Goal: Task Accomplishment & Management: Manage account settings

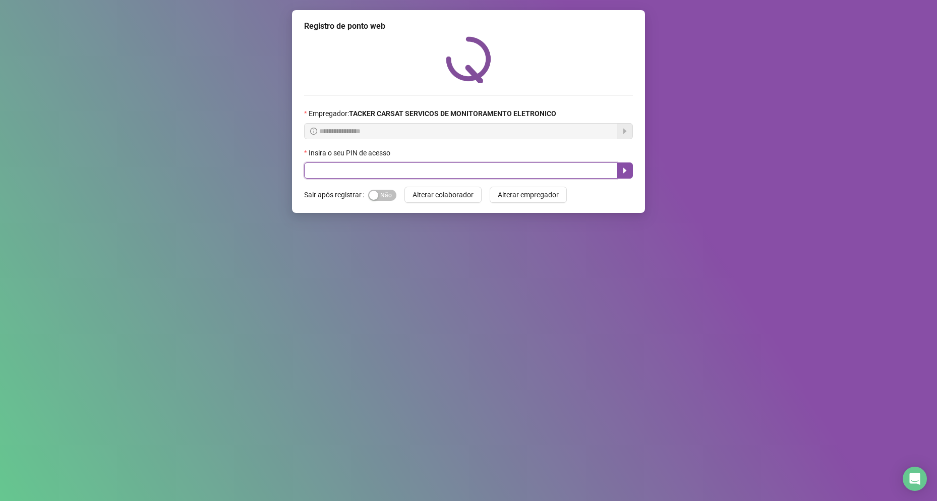
click at [508, 171] on input "text" at bounding box center [460, 170] width 313 height 16
type input "*****"
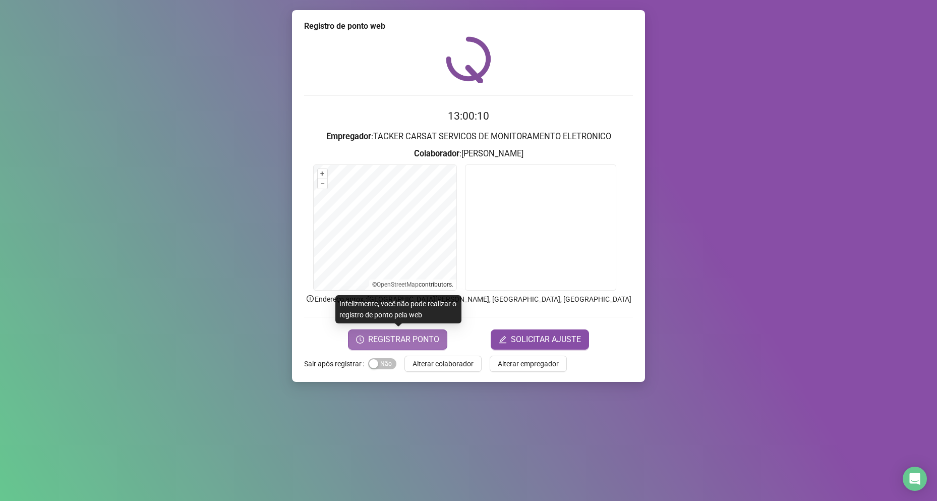
click at [423, 348] on button "REGISTRAR PONTO" at bounding box center [397, 339] width 99 height 20
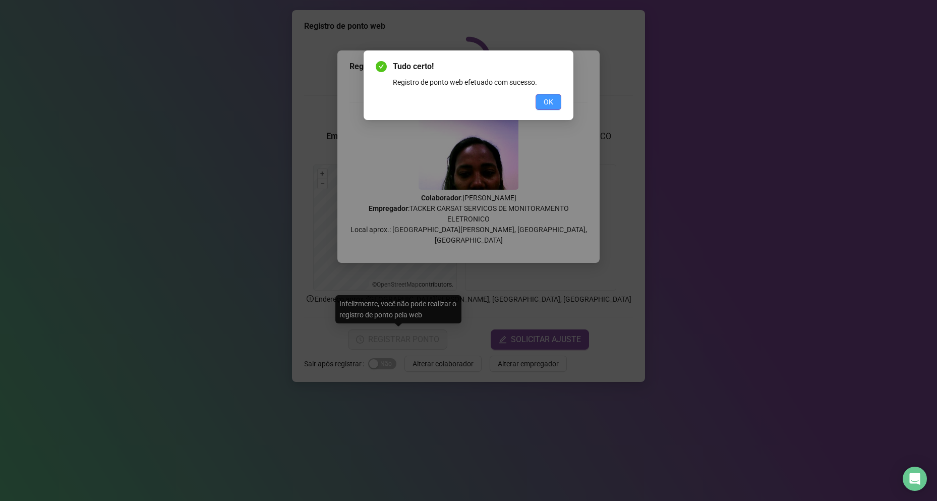
click at [551, 99] on span "OK" at bounding box center [548, 101] width 10 height 11
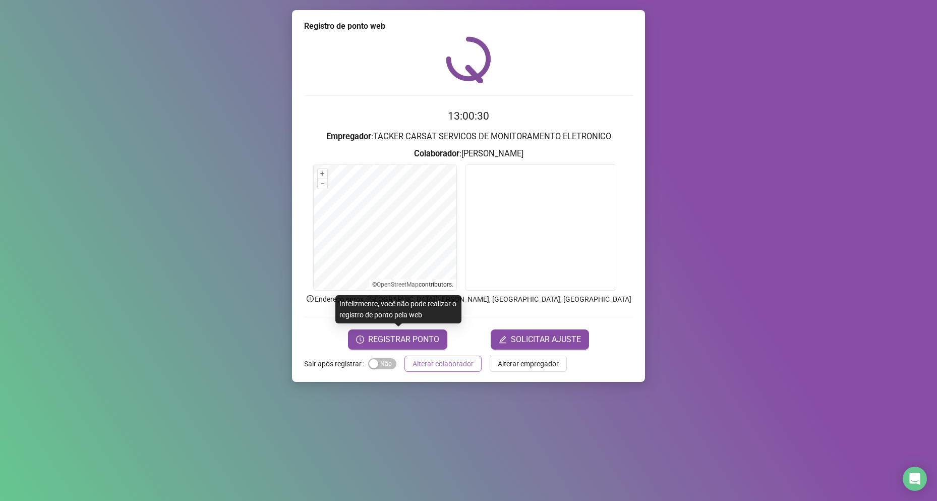
click at [435, 368] on span "Alterar colaborador" at bounding box center [442, 363] width 61 height 11
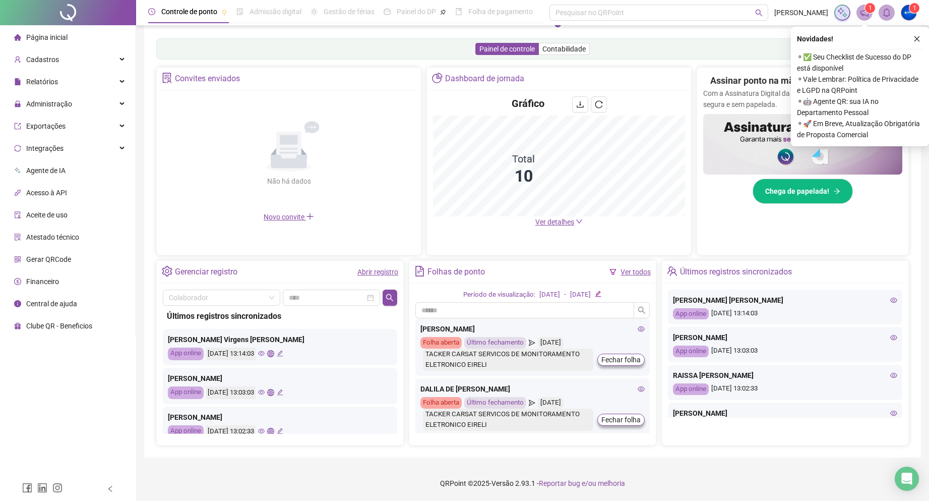
scroll to position [101, 0]
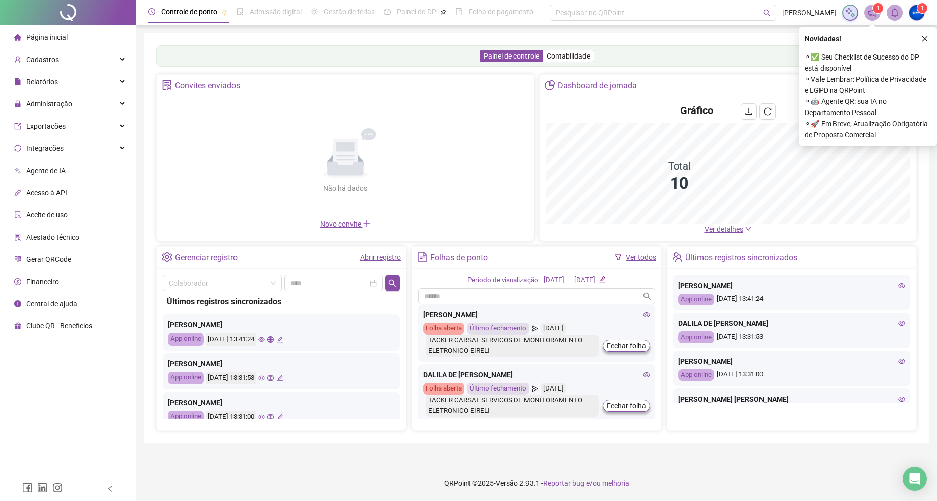
click at [274, 378] on icon "global" at bounding box center [270, 378] width 7 height 7
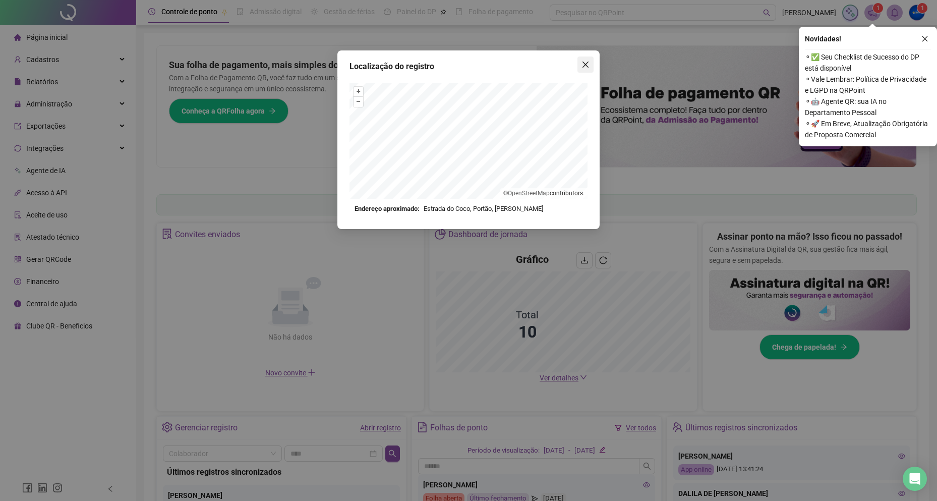
click at [588, 64] on icon "close" at bounding box center [585, 64] width 8 height 8
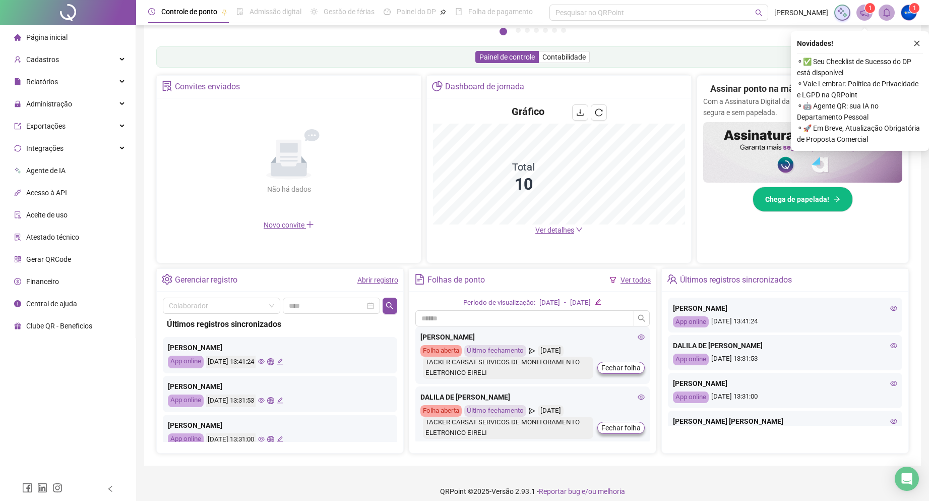
scroll to position [156, 0]
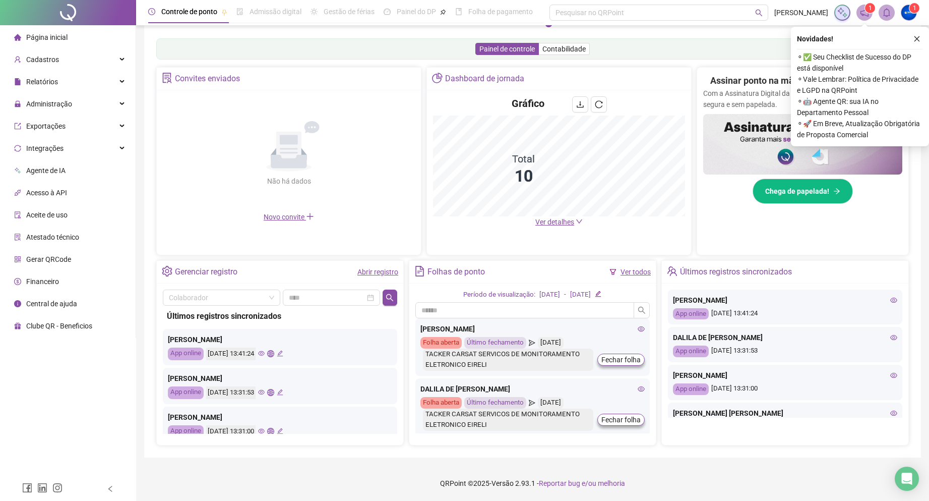
click at [265, 393] on icon "eye" at bounding box center [261, 392] width 7 height 5
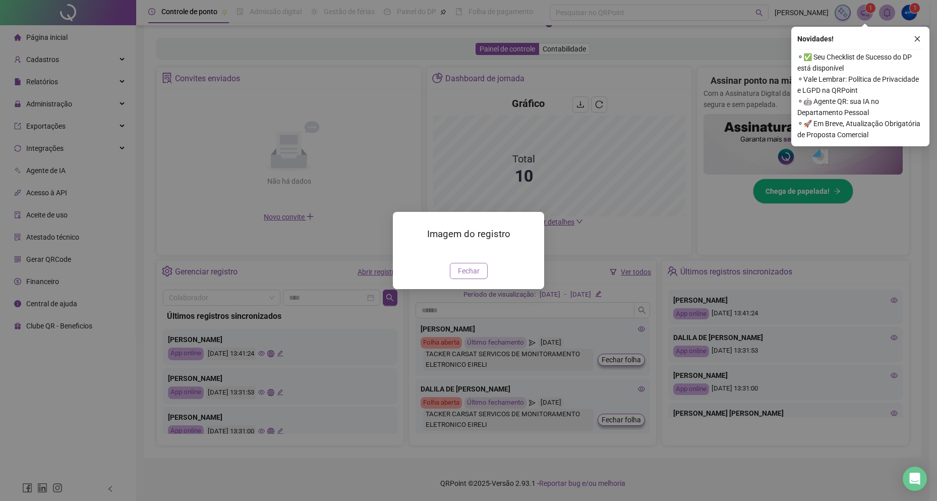
click at [471, 276] on span "Fechar" at bounding box center [469, 270] width 22 height 11
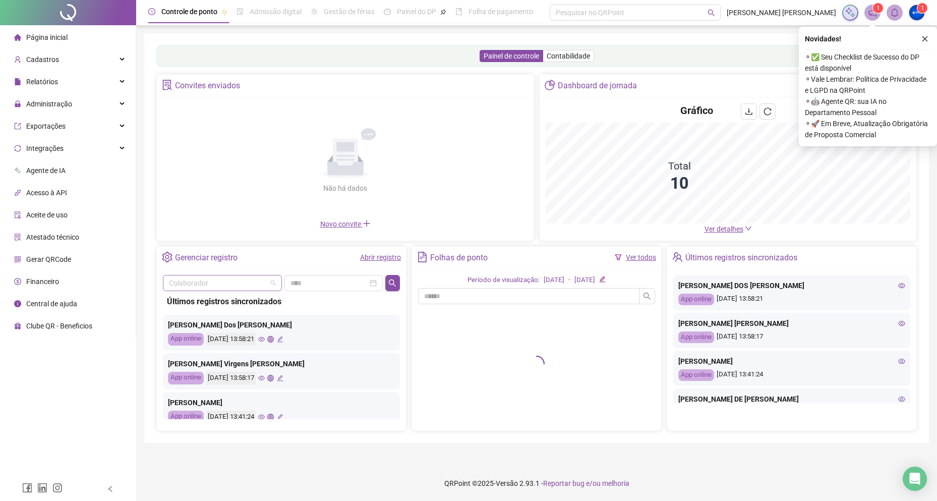
click at [227, 282] on input "search" at bounding box center [218, 282] width 98 height 15
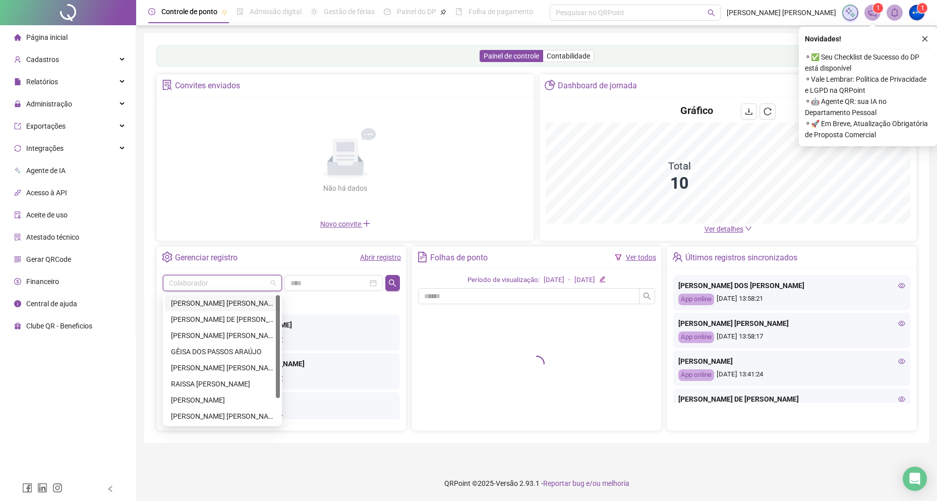
click at [209, 301] on div "[PERSON_NAME] [PERSON_NAME] [PERSON_NAME] SACRAMENTO [PERSON_NAME]" at bounding box center [222, 302] width 103 height 11
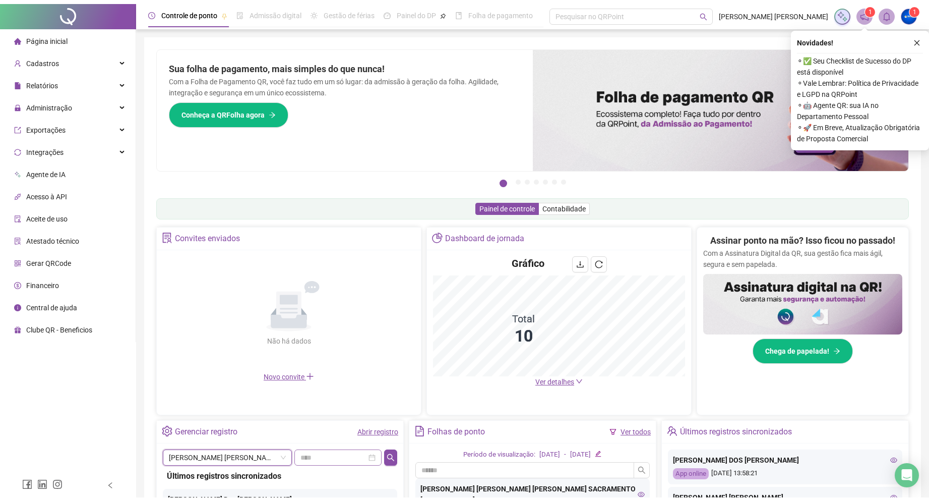
scroll to position [151, 0]
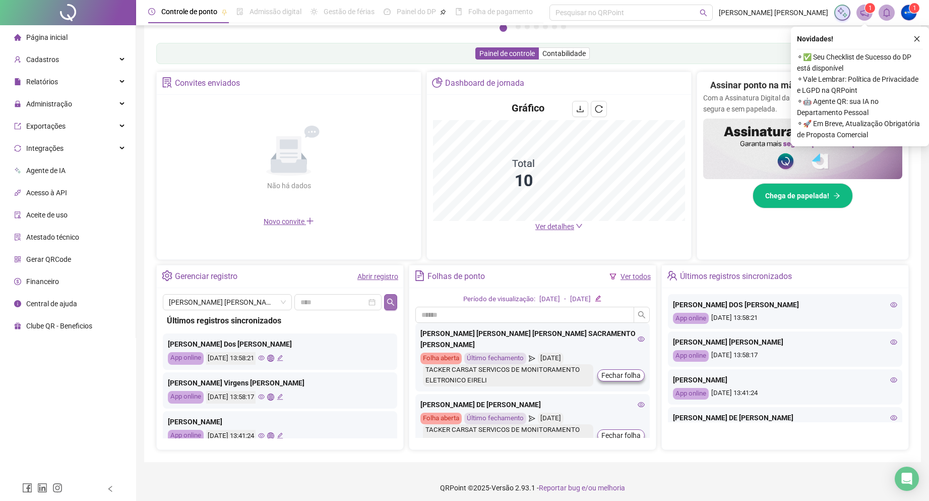
click at [394, 306] on button "button" at bounding box center [390, 302] width 13 height 16
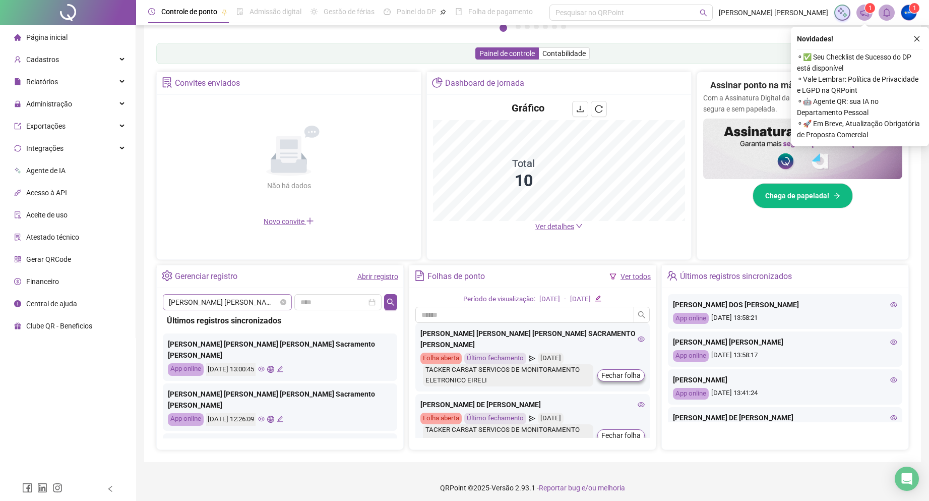
click at [232, 295] on span "[PERSON_NAME]" at bounding box center [227, 301] width 117 height 15
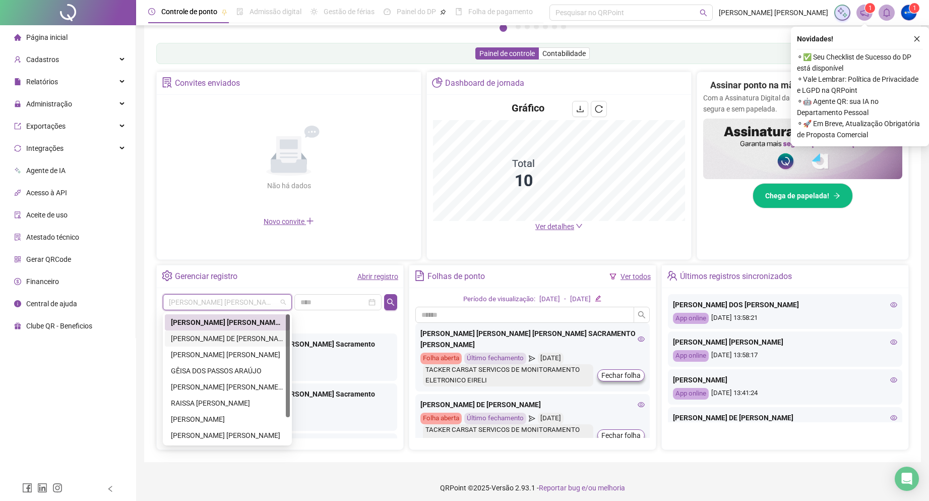
click at [225, 340] on div "DALILA DE [PERSON_NAME]" at bounding box center [227, 338] width 113 height 11
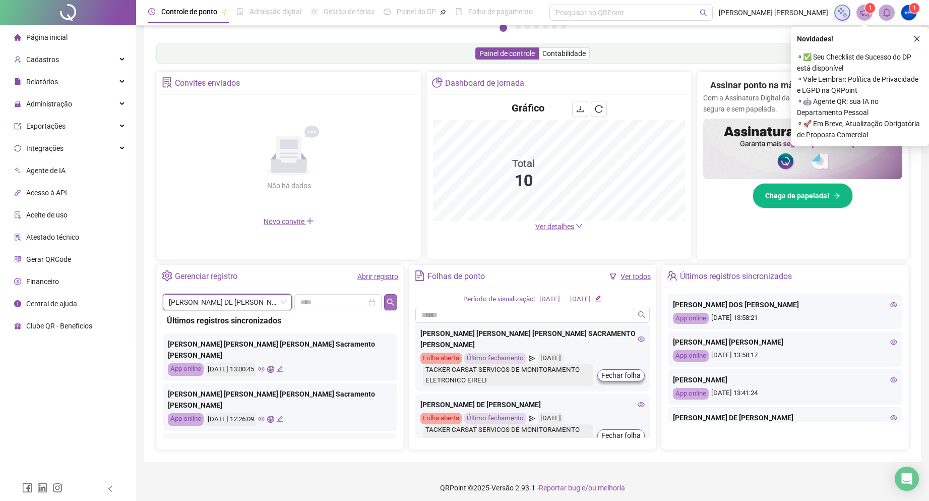
click at [387, 302] on icon "search" at bounding box center [390, 301] width 7 height 7
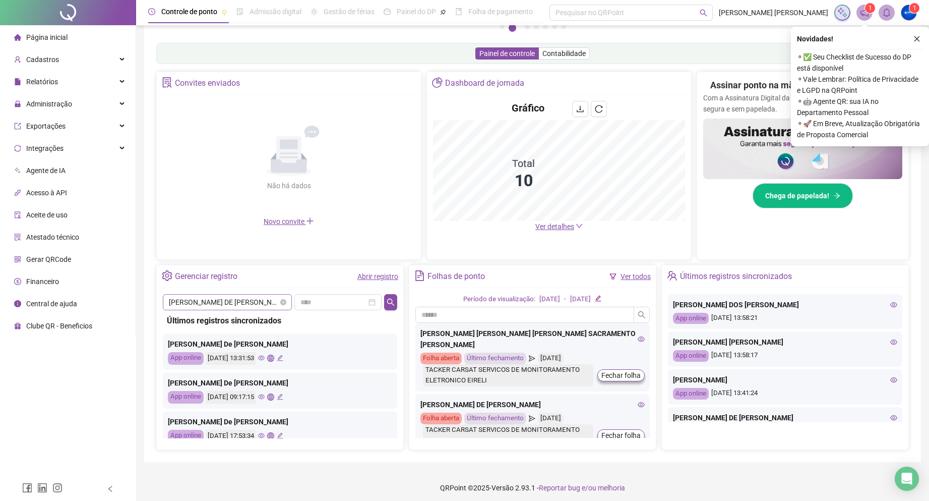
click at [201, 297] on span "DALILA DE [PERSON_NAME]" at bounding box center [227, 301] width 117 height 15
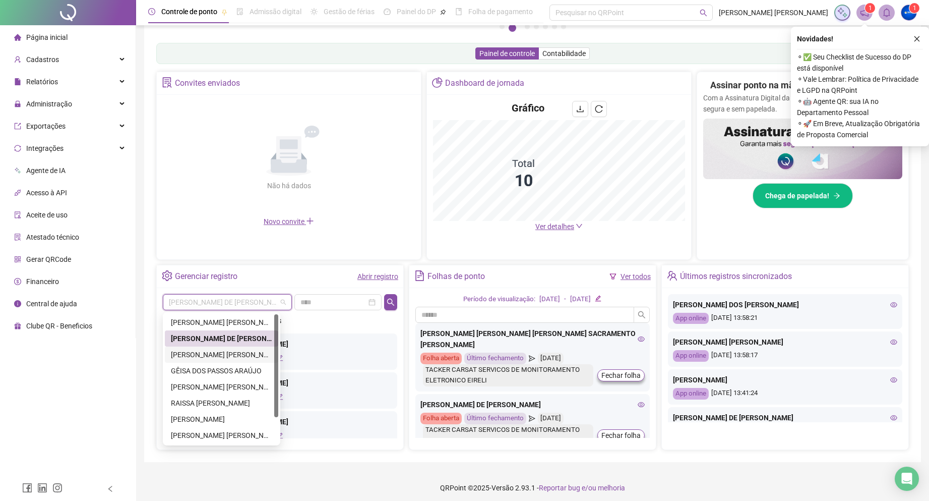
click at [210, 359] on div "[PERSON_NAME] [PERSON_NAME]" at bounding box center [221, 354] width 101 height 11
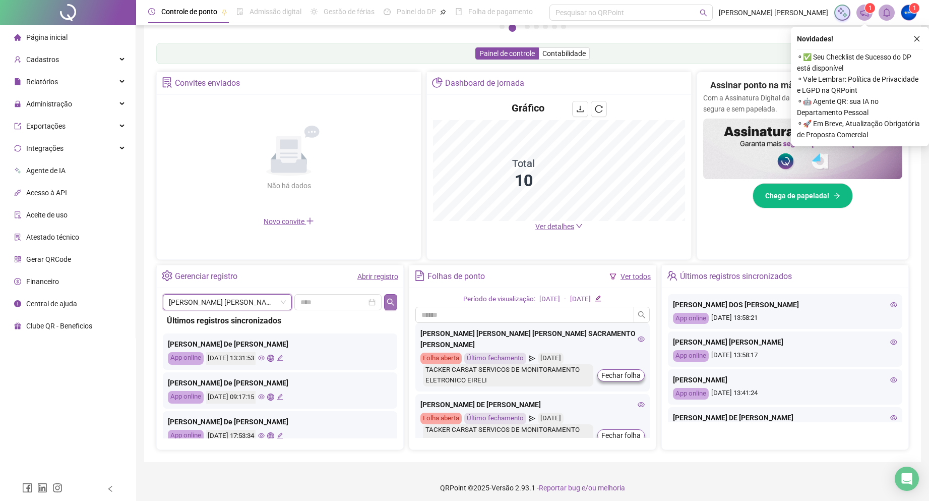
click at [395, 305] on button "button" at bounding box center [390, 302] width 13 height 16
click at [189, 306] on span "[PERSON_NAME] [PERSON_NAME]" at bounding box center [227, 301] width 117 height 15
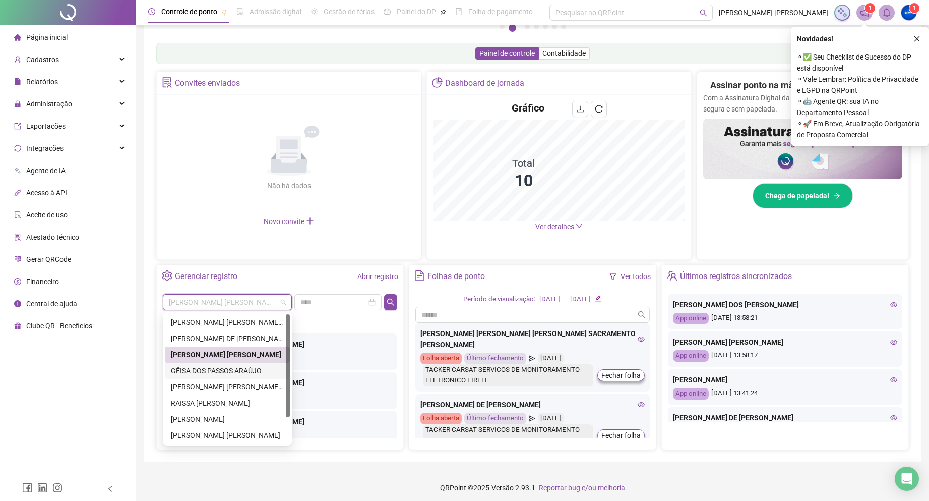
click at [219, 374] on div "GÊISA DOS PASSOS ARAÚJO" at bounding box center [227, 370] width 113 height 11
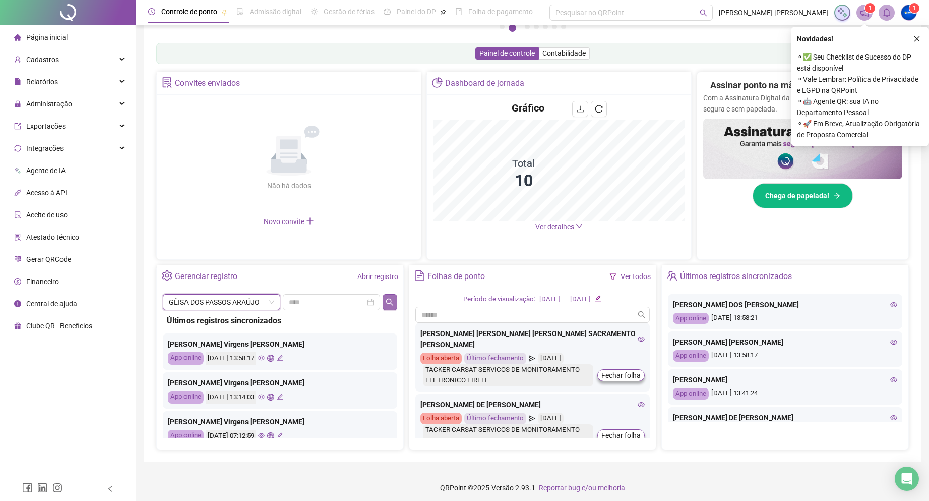
click at [389, 308] on button "button" at bounding box center [390, 302] width 15 height 16
click at [226, 301] on span "GÊISA DOS PASSOS ARAÚJO" at bounding box center [221, 301] width 105 height 15
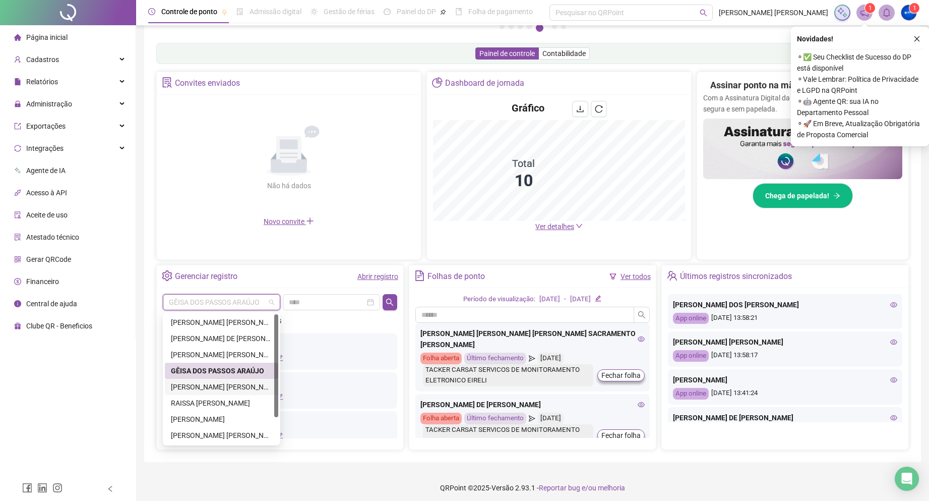
click at [229, 383] on div "[PERSON_NAME]" at bounding box center [221, 386] width 101 height 11
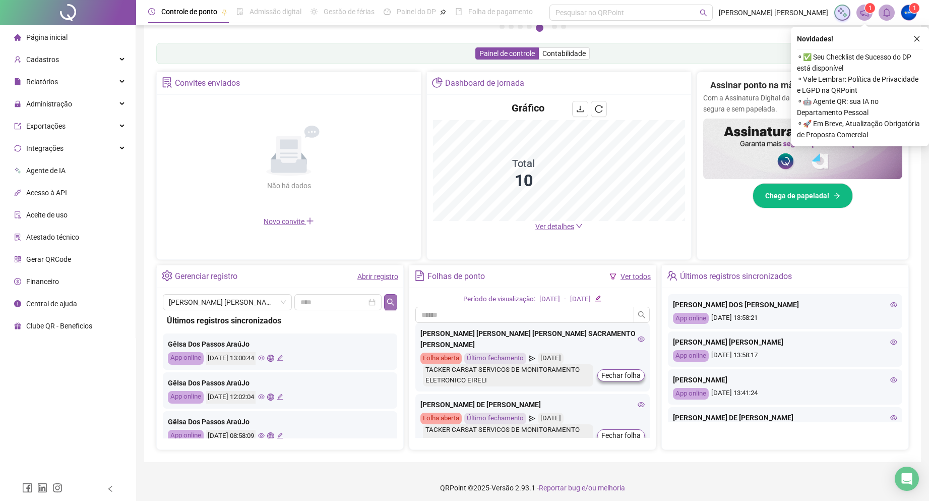
click at [386, 300] on button "button" at bounding box center [390, 302] width 13 height 16
click at [243, 300] on span "[PERSON_NAME]" at bounding box center [227, 301] width 117 height 15
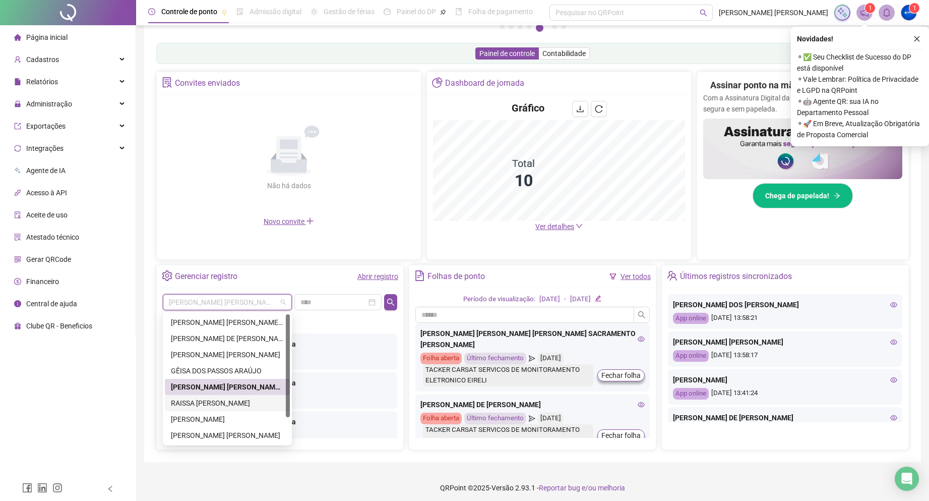
click at [223, 405] on div "RAISSA [PERSON_NAME]" at bounding box center [227, 402] width 113 height 11
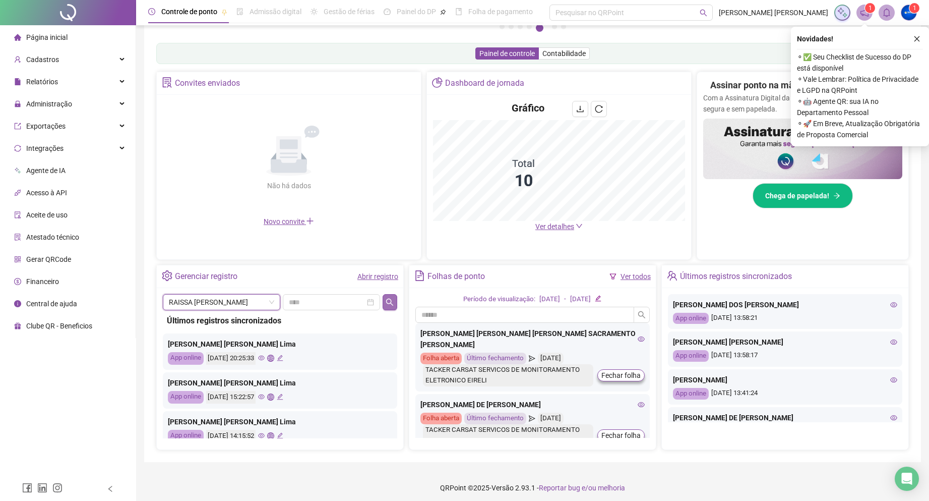
click at [390, 297] on button "button" at bounding box center [390, 302] width 15 height 16
click at [229, 301] on span "RAISSA [PERSON_NAME]" at bounding box center [221, 301] width 105 height 15
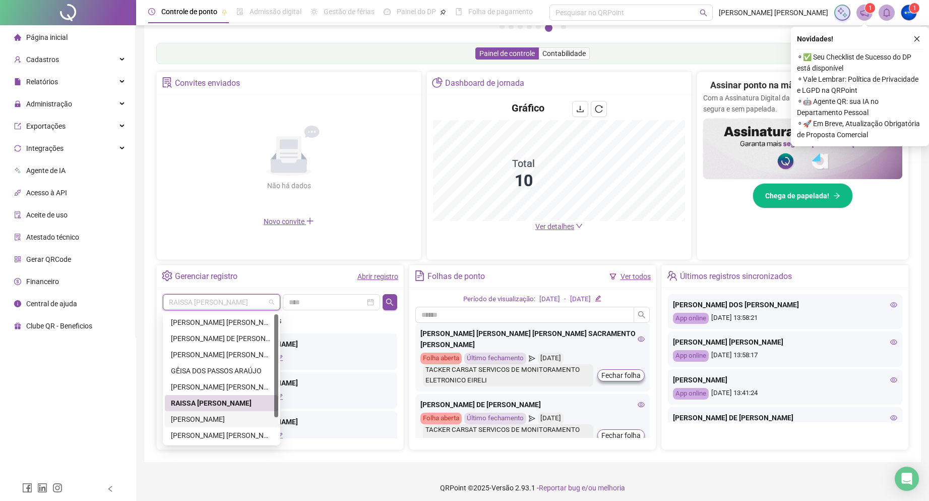
click at [211, 424] on div "[PERSON_NAME]" at bounding box center [221, 419] width 113 height 16
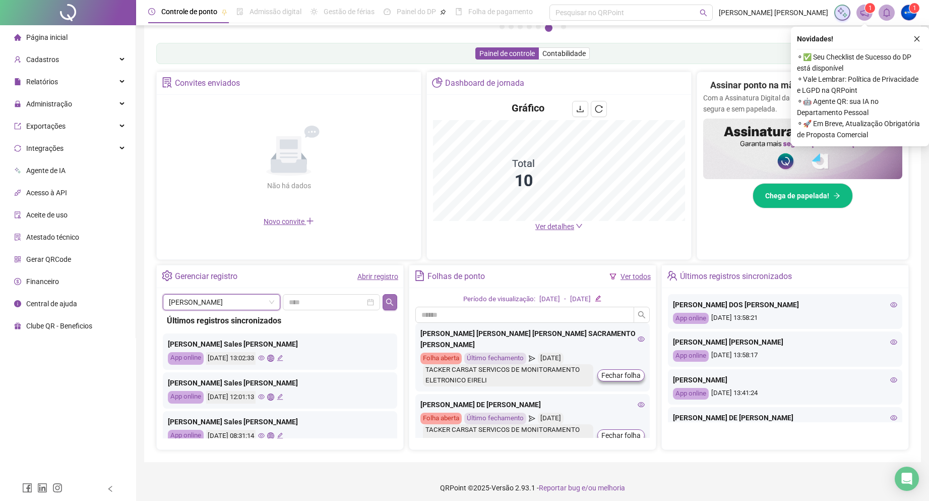
click at [387, 301] on icon "search" at bounding box center [389, 301] width 7 height 7
click at [213, 303] on span "[PERSON_NAME]" at bounding box center [221, 301] width 105 height 15
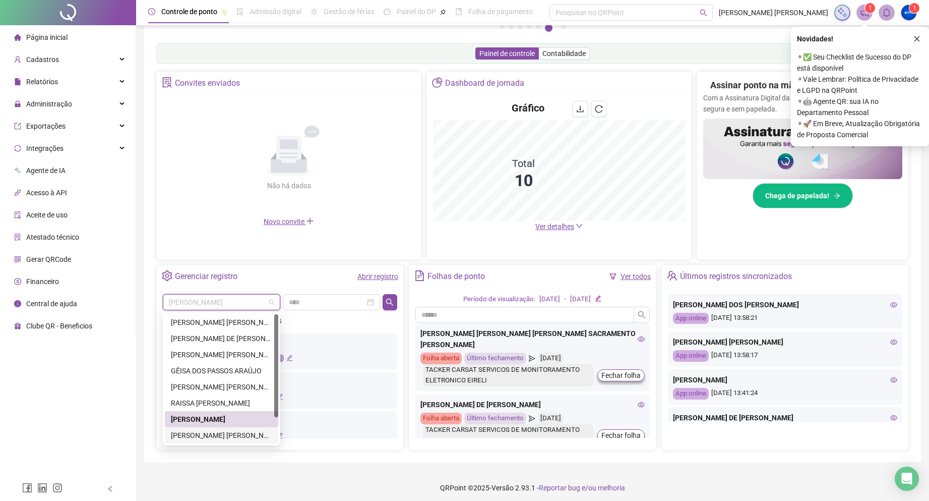
click at [241, 436] on div "[PERSON_NAME]" at bounding box center [221, 435] width 101 height 11
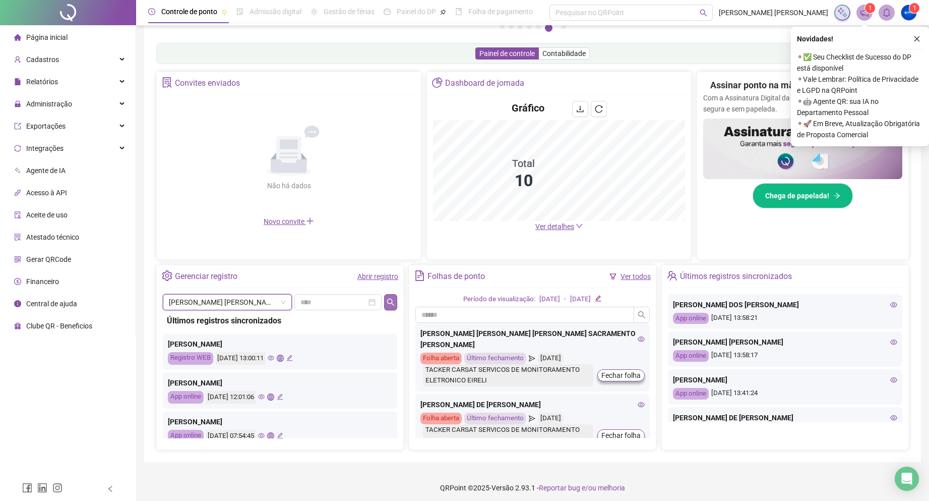
click at [387, 304] on icon "search" at bounding box center [391, 302] width 8 height 8
click at [238, 300] on span "[PERSON_NAME]" at bounding box center [227, 301] width 117 height 15
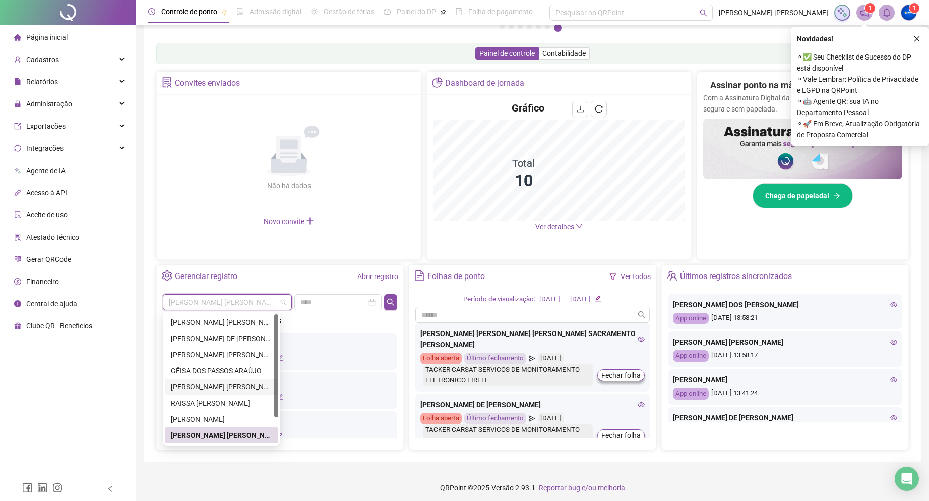
scroll to position [32, 0]
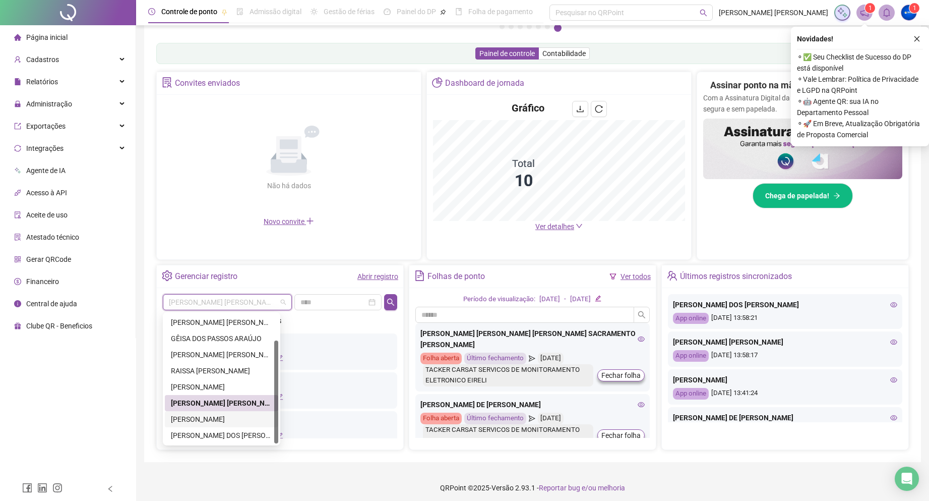
click at [217, 418] on div "THAMIS OLIVEIRA DA SILVA" at bounding box center [221, 418] width 101 height 11
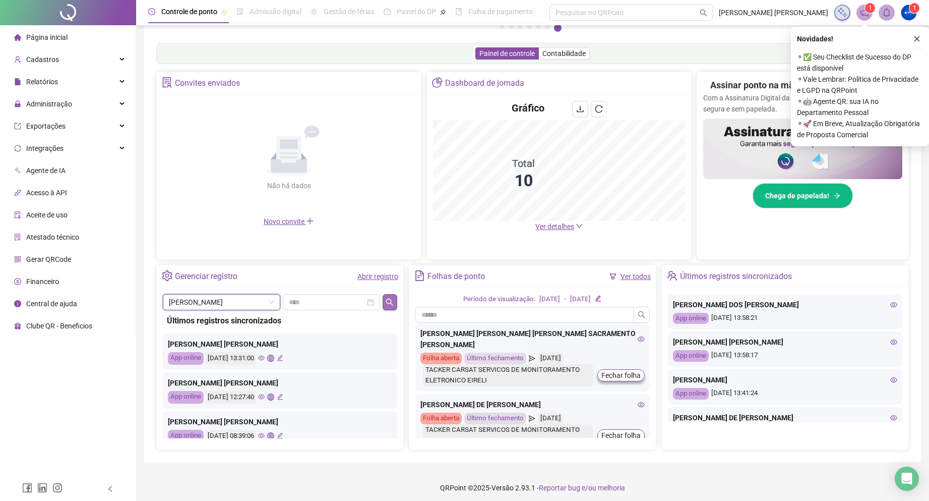
click at [388, 301] on icon "search" at bounding box center [390, 302] width 8 height 8
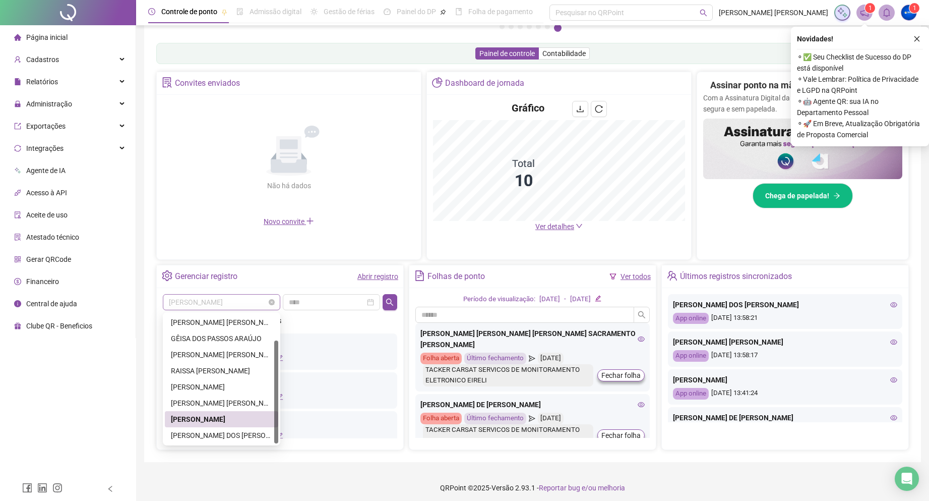
click at [241, 305] on span "THAMIS OLIVEIRA DA SILVA" at bounding box center [221, 301] width 105 height 15
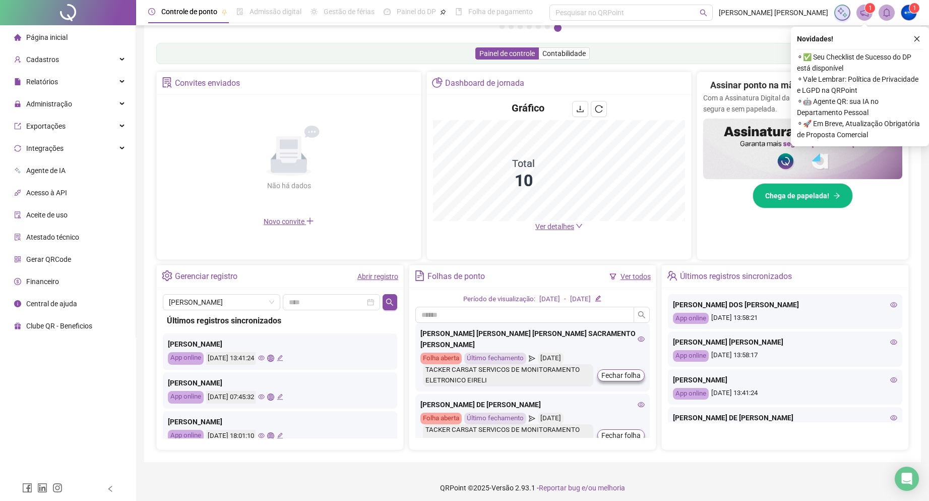
click at [299, 258] on div "Convites enviados Não há dados Não há dados Novo convite" at bounding box center [288, 166] width 265 height 188
click at [246, 302] on span "THAMIS OLIVEIRA DA SILVA" at bounding box center [221, 301] width 105 height 15
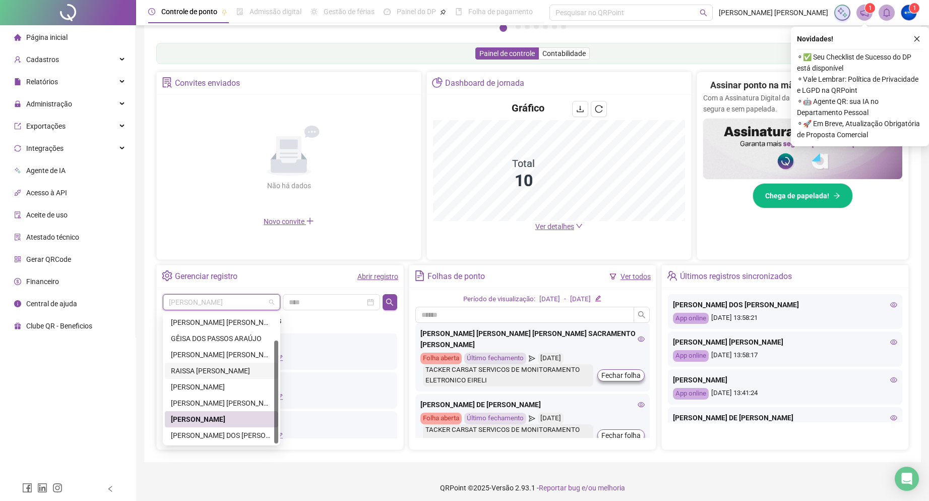
drag, startPoint x: 273, startPoint y: 352, endPoint x: 279, endPoint y: 395, distance: 43.8
click at [279, 395] on div "MARIA FERNANDA DE MESQUITA LIMA RAISSA SALES DE CARVALHO SILVANA RIBEIRO DA COS…" at bounding box center [221, 378] width 117 height 133
click at [208, 440] on div "[PERSON_NAME]" at bounding box center [221, 435] width 101 height 11
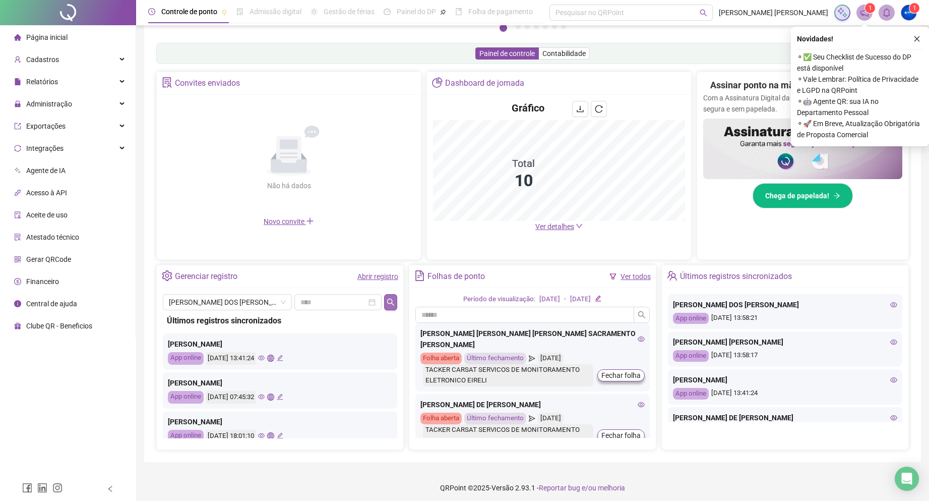
click at [388, 304] on icon "search" at bounding box center [391, 302] width 8 height 8
click at [232, 299] on span "[PERSON_NAME]" at bounding box center [227, 301] width 117 height 15
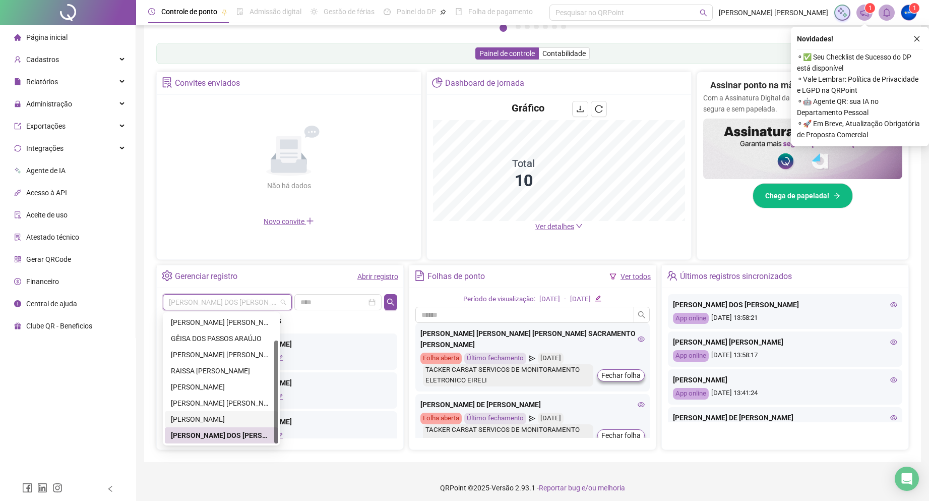
click at [227, 421] on div "[PERSON_NAME]" at bounding box center [221, 418] width 101 height 11
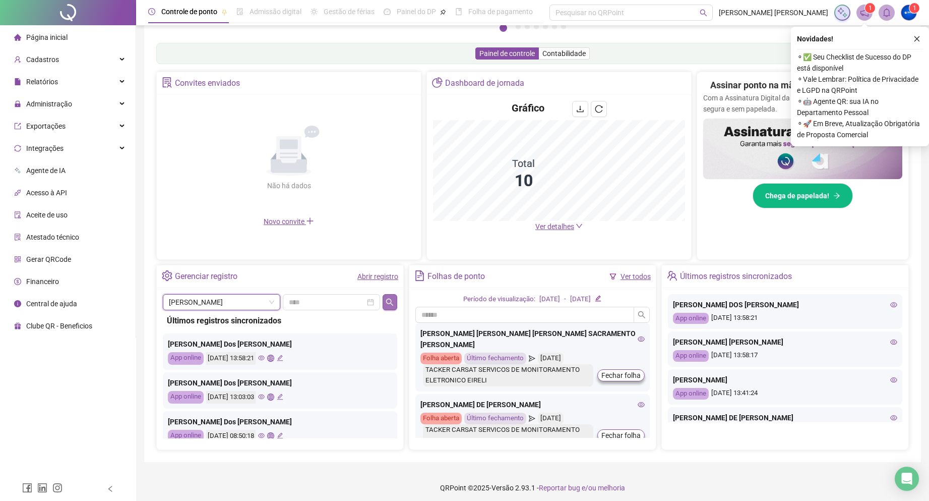
click at [383, 298] on button "button" at bounding box center [390, 302] width 15 height 16
click at [208, 303] on span "[PERSON_NAME]" at bounding box center [221, 301] width 105 height 15
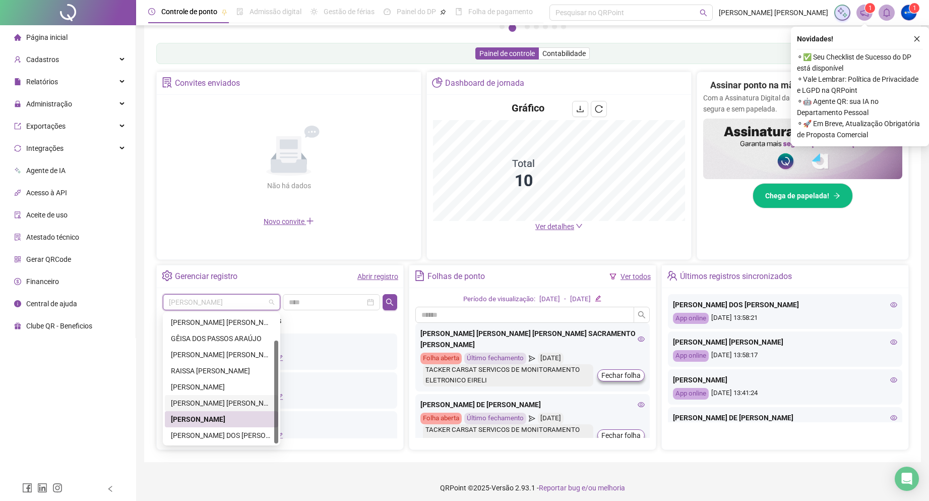
click at [249, 404] on div "[PERSON_NAME]" at bounding box center [221, 402] width 101 height 11
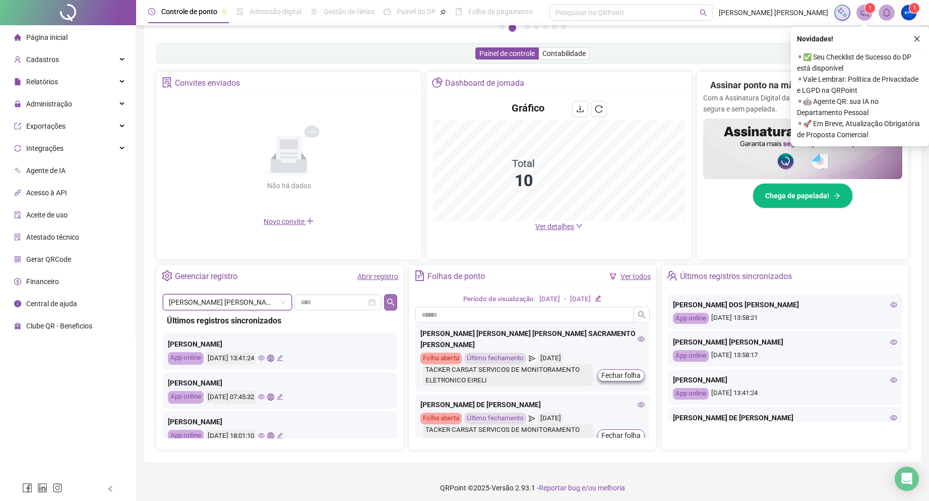
click at [387, 300] on icon "search" at bounding box center [391, 302] width 8 height 8
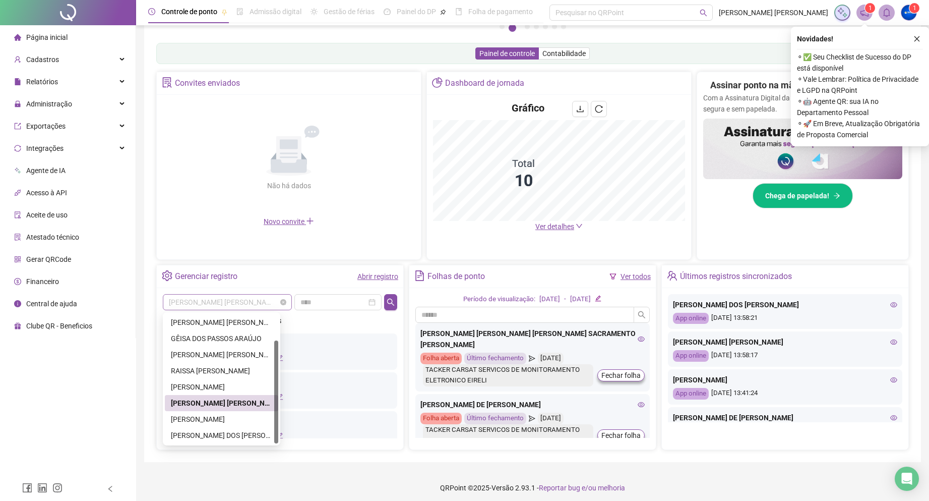
click at [246, 307] on span "[PERSON_NAME]" at bounding box center [227, 301] width 117 height 15
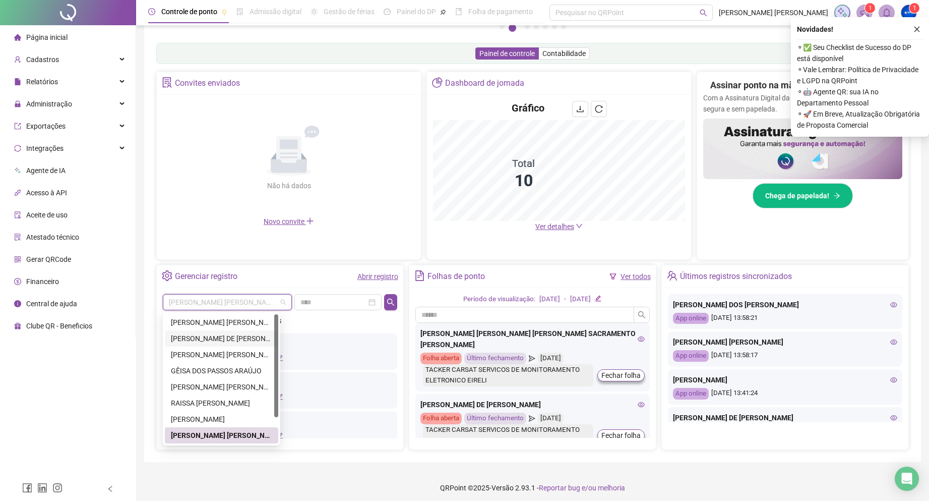
scroll to position [101, 0]
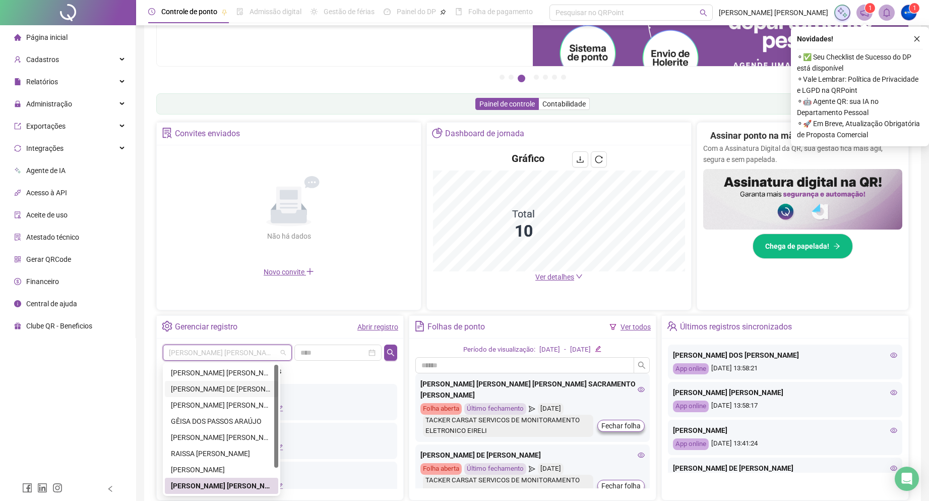
click at [214, 385] on div "DALILA DE [PERSON_NAME]" at bounding box center [221, 388] width 101 height 11
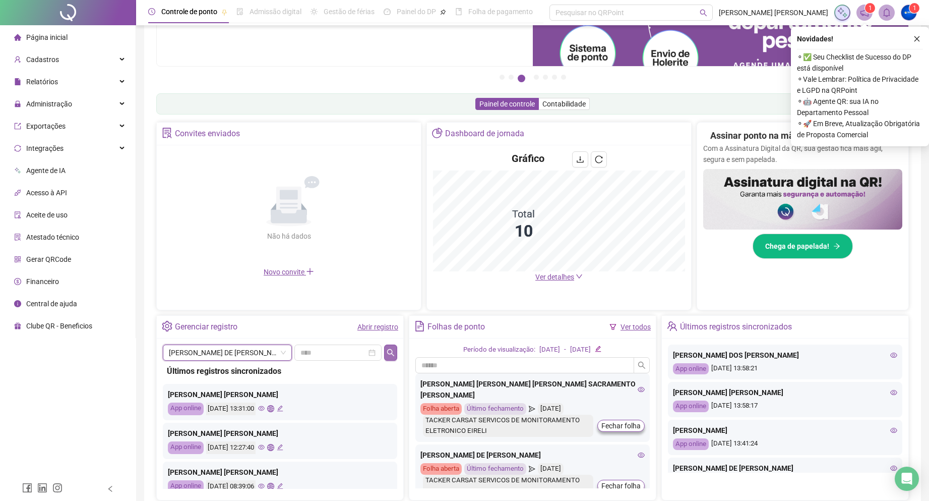
click at [387, 351] on icon "search" at bounding box center [391, 352] width 8 height 8
click at [228, 282] on div "Não há dados Não há dados Novo convite" at bounding box center [289, 214] width 264 height 138
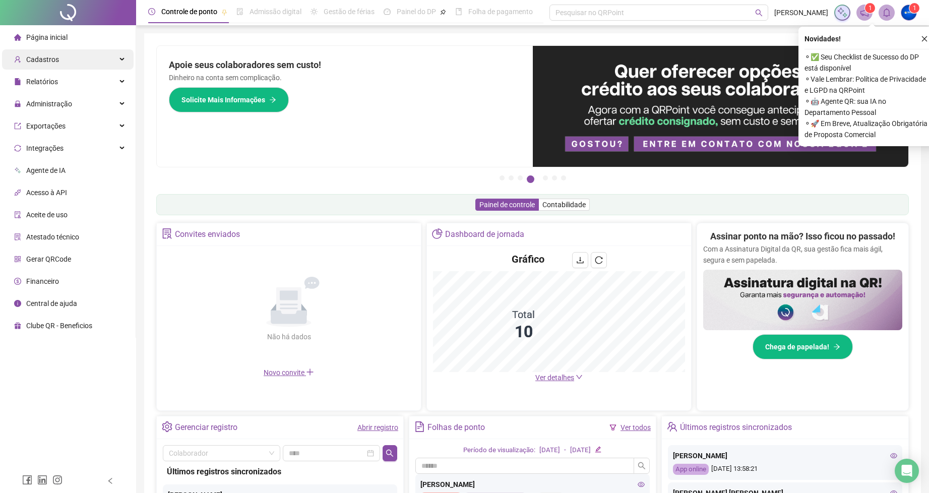
click at [101, 64] on div "Cadastros" at bounding box center [68, 59] width 132 height 20
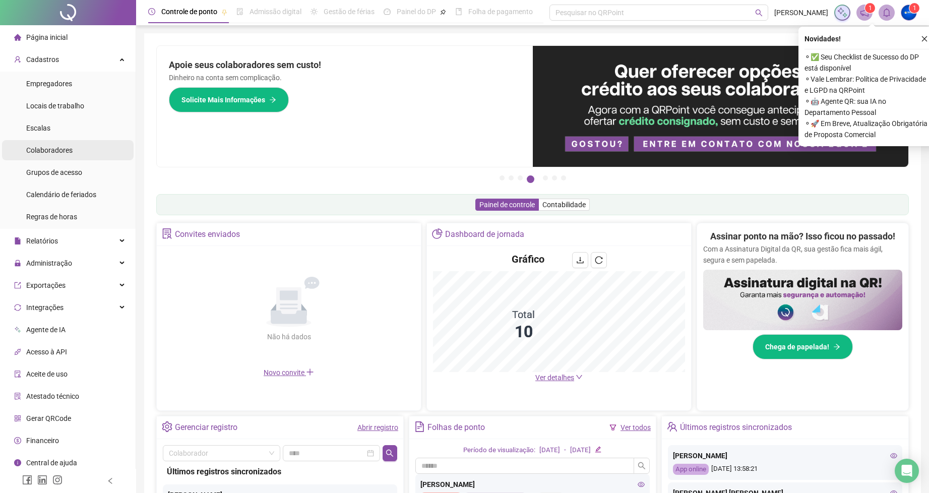
drag, startPoint x: 62, startPoint y: 163, endPoint x: 61, endPoint y: 149, distance: 14.6
click at [62, 163] on div "Grupos de acesso" at bounding box center [54, 172] width 56 height 20
click at [77, 155] on li "Colaboradores" at bounding box center [68, 150] width 132 height 20
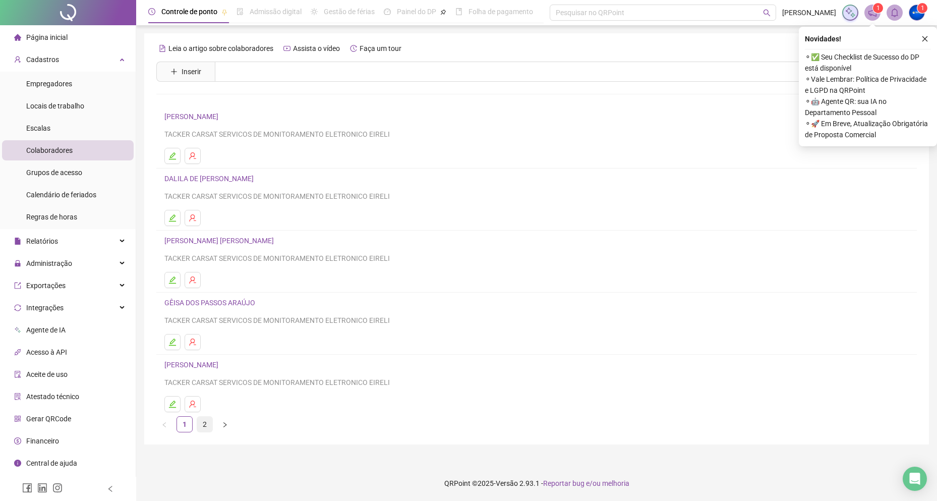
click at [200, 424] on link "2" at bounding box center [204, 423] width 15 height 15
click at [209, 117] on link "RAISSA [PERSON_NAME]" at bounding box center [205, 116] width 82 height 8
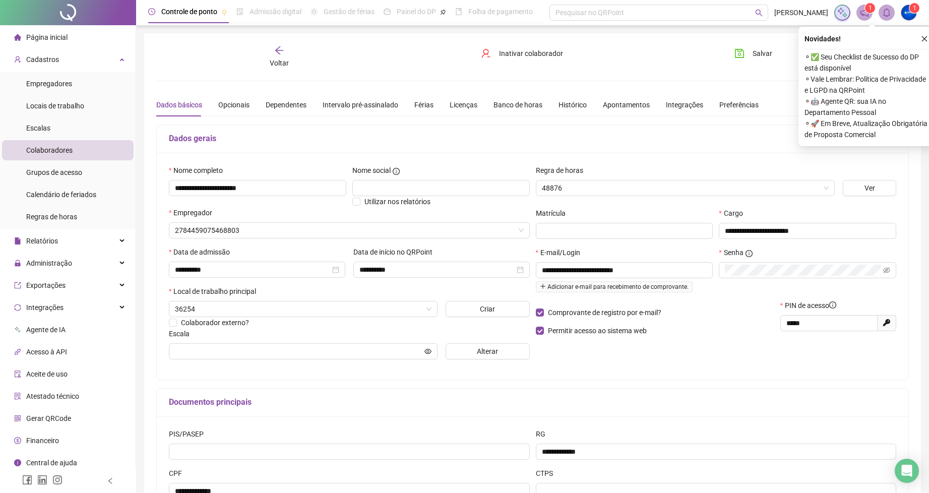
type input "**********"
click at [46, 31] on div "Página inicial" at bounding box center [40, 37] width 53 height 20
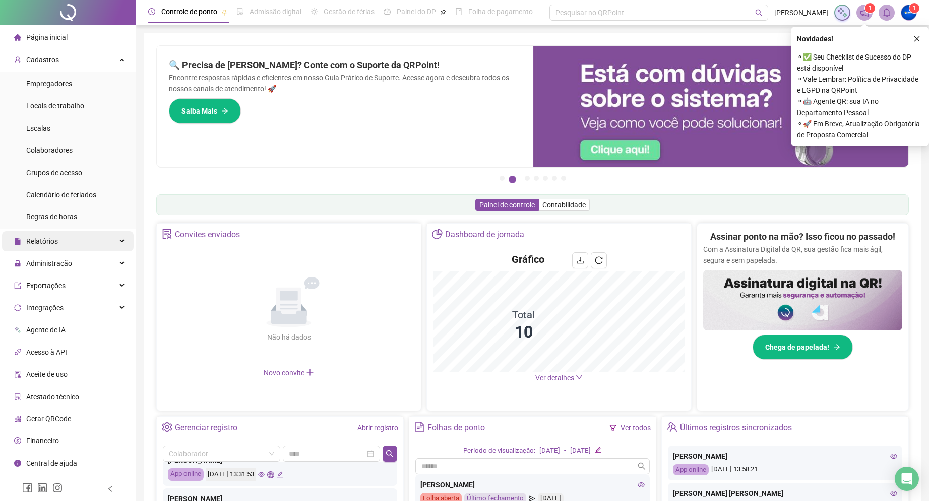
click at [78, 236] on div "Relatórios" at bounding box center [68, 241] width 132 height 20
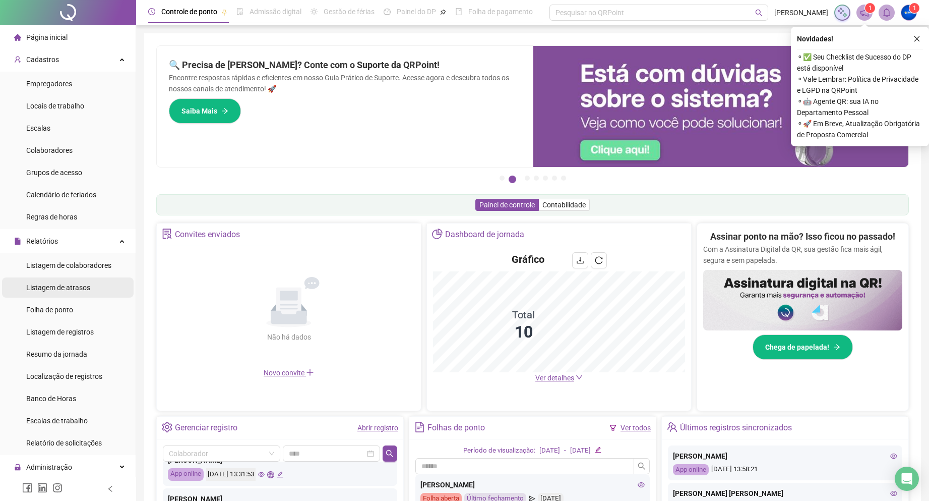
click at [79, 289] on span "Listagem de atrasos" at bounding box center [58, 287] width 64 height 8
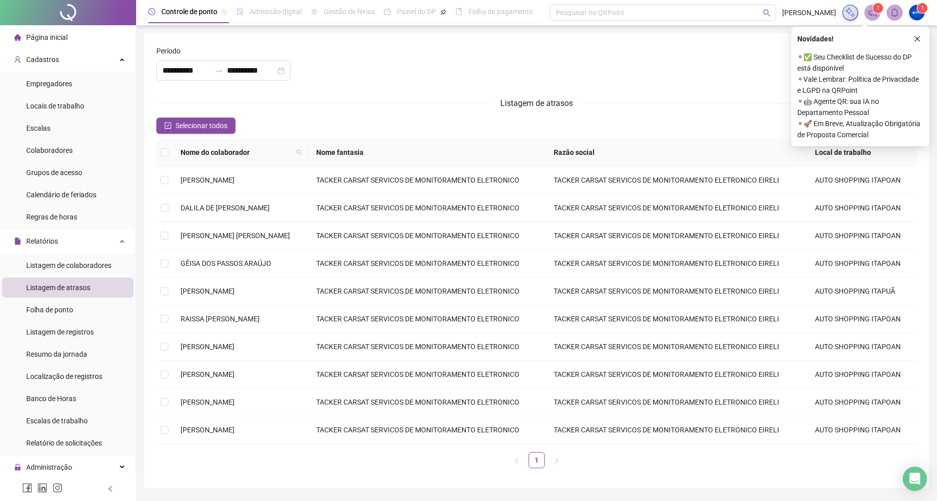
type input "**********"
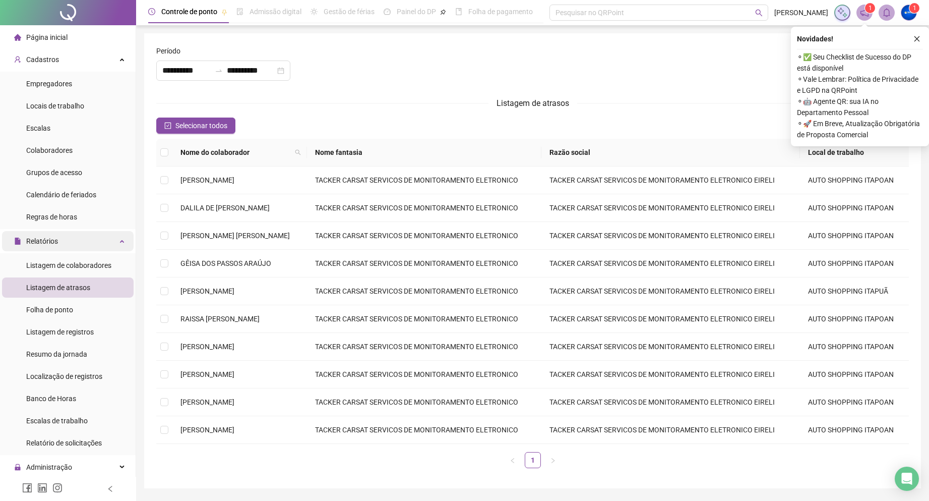
click at [119, 241] on div "Relatórios" at bounding box center [68, 241] width 132 height 20
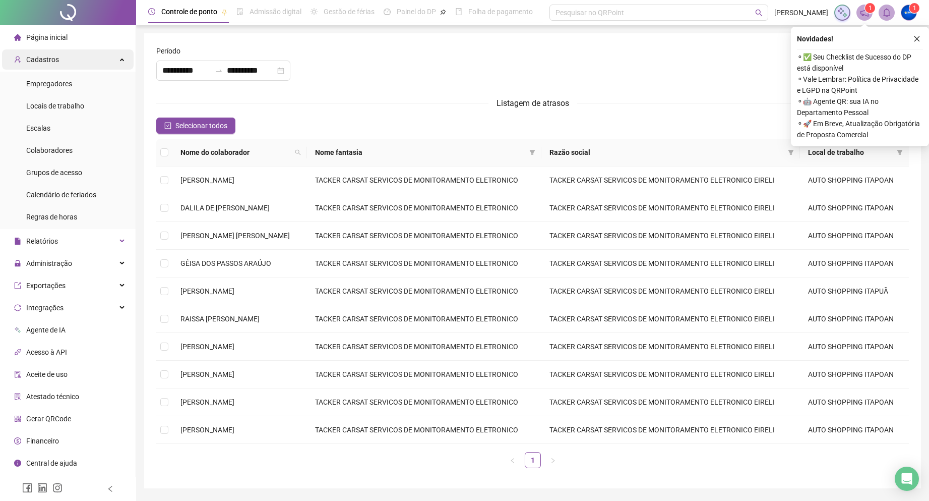
click at [111, 62] on div "Cadastros" at bounding box center [68, 59] width 132 height 20
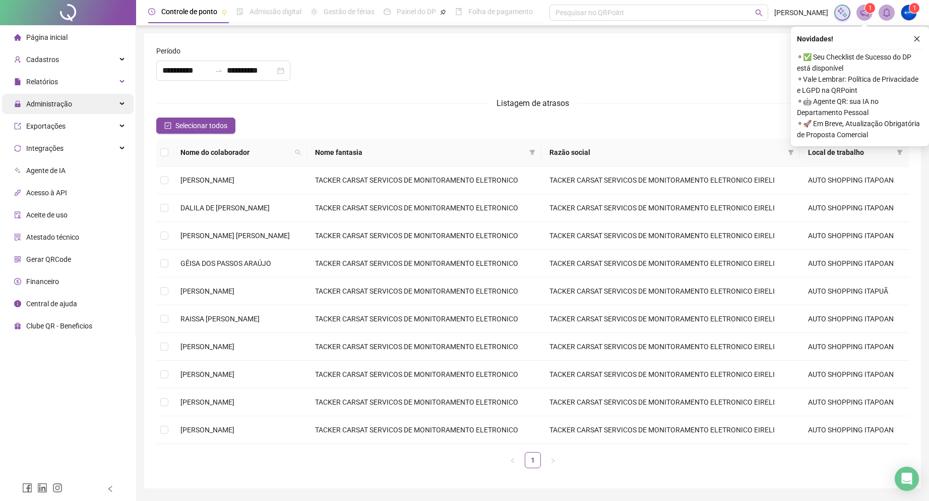
click at [69, 107] on span "Administração" at bounding box center [49, 104] width 46 height 8
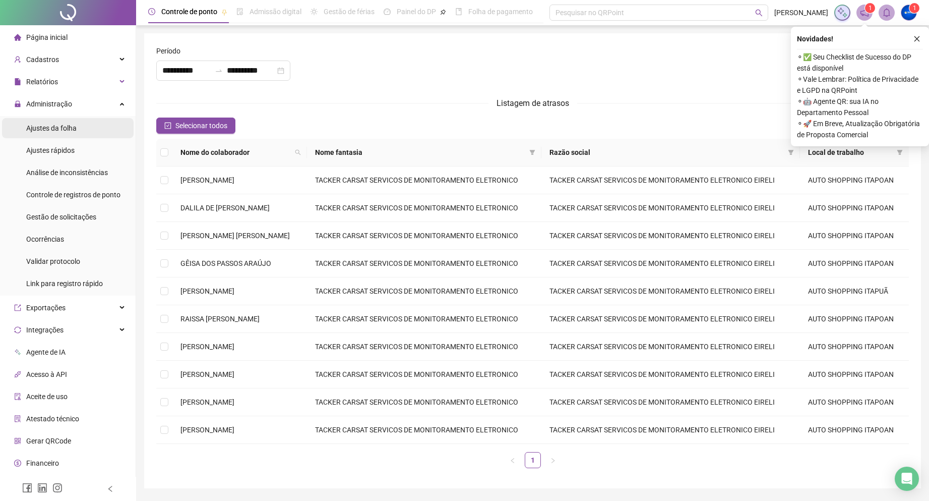
click at [74, 135] on div "Ajustes da folha" at bounding box center [51, 128] width 50 height 20
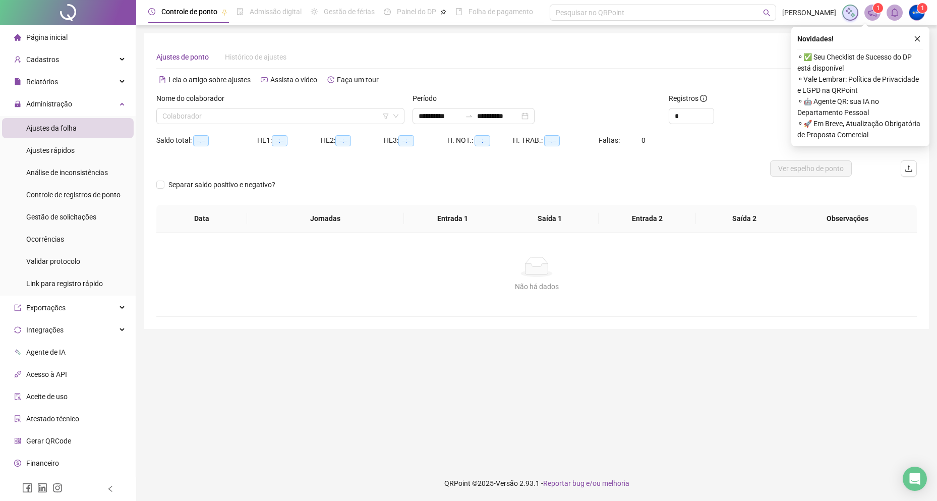
type input "**********"
click at [206, 116] on input "search" at bounding box center [275, 115] width 227 height 15
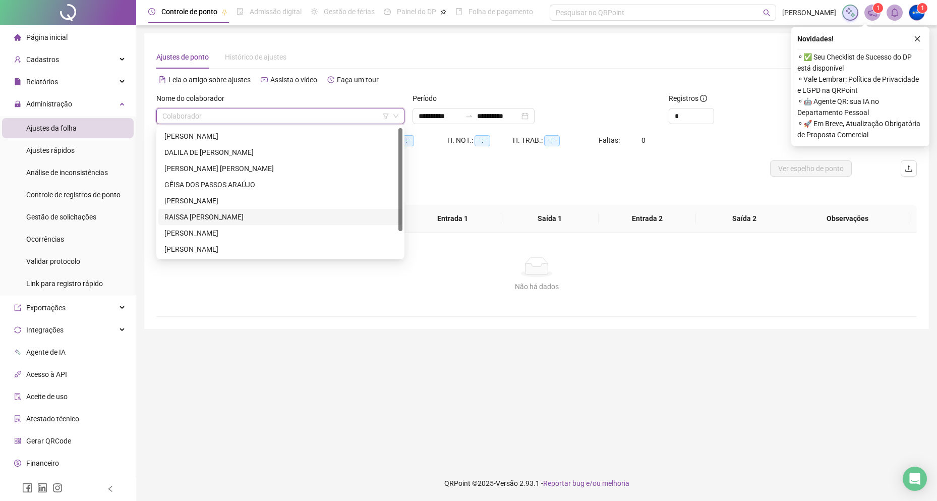
click at [209, 219] on div "RAISSA [PERSON_NAME]" at bounding box center [280, 216] width 232 height 11
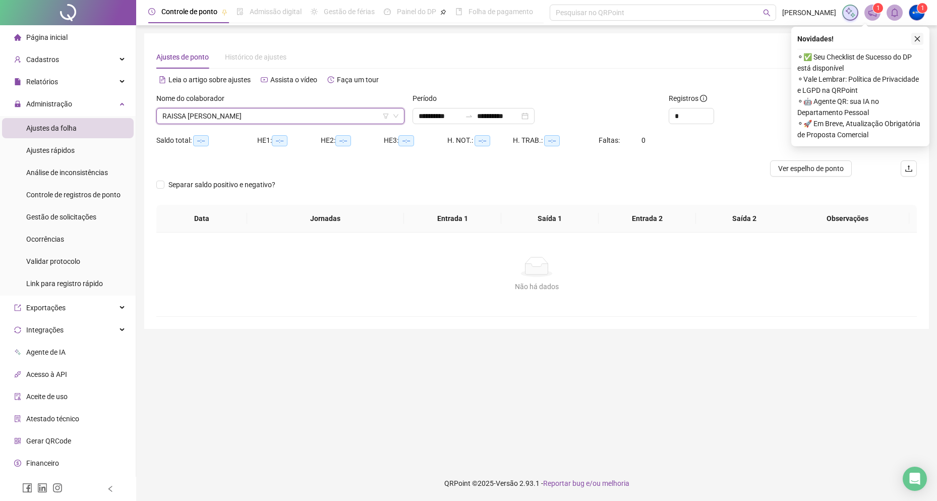
click at [915, 36] on icon "close" at bounding box center [916, 38] width 7 height 7
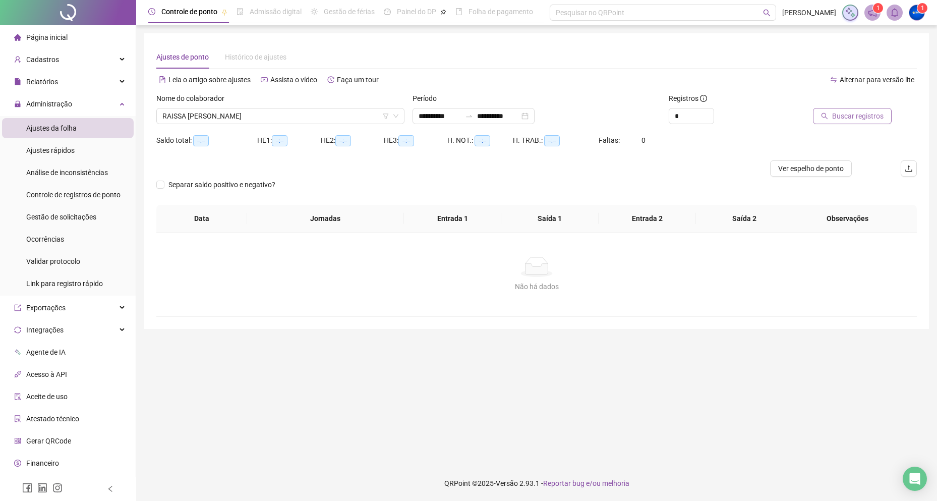
click at [870, 115] on span "Buscar registros" at bounding box center [857, 115] width 51 height 11
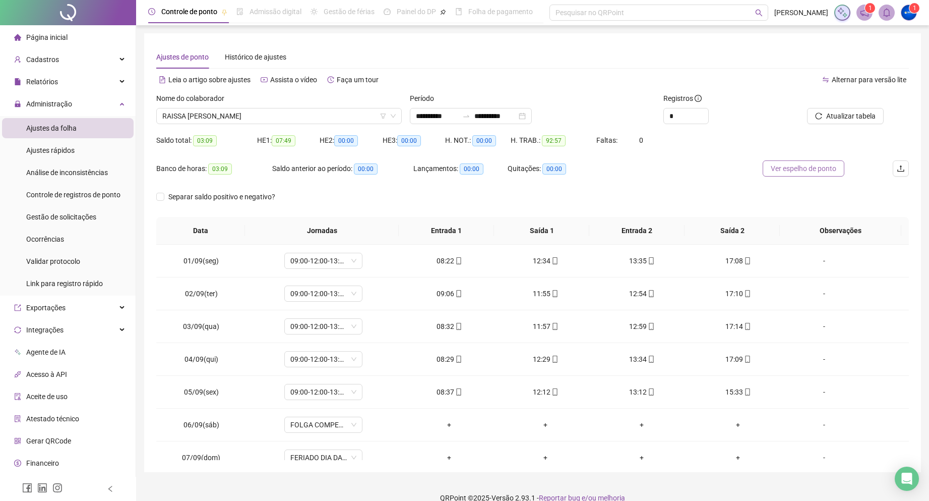
click at [775, 172] on span "Ver espelho de ponto" at bounding box center [804, 168] width 66 height 11
click at [20, 37] on icon "home" at bounding box center [17, 37] width 7 height 7
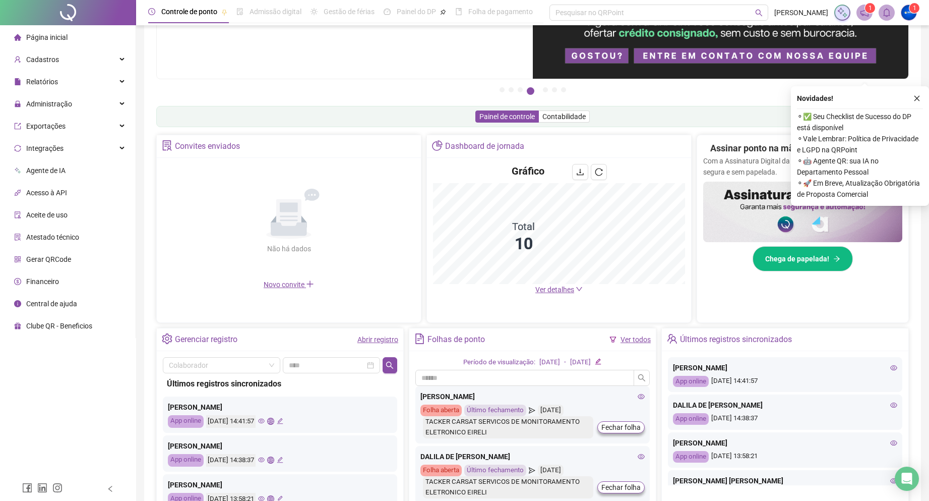
scroll to position [151, 0]
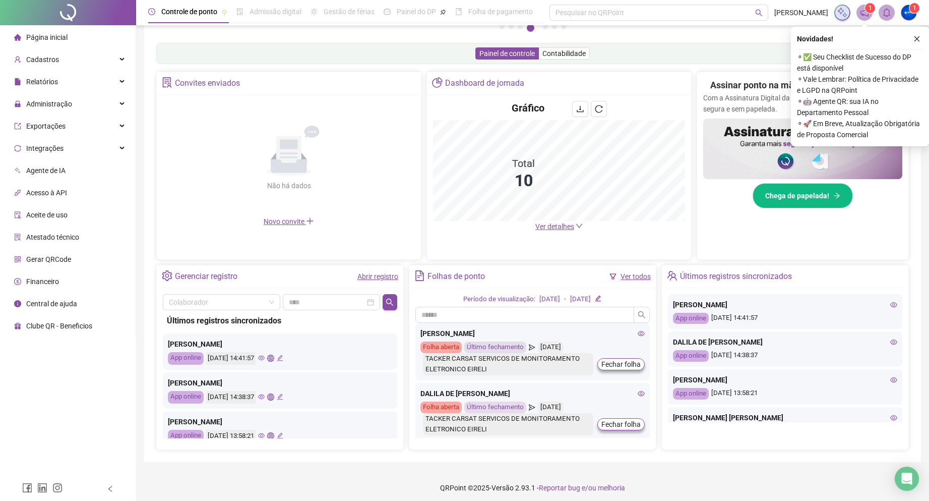
click at [890, 340] on icon "eye" at bounding box center [893, 341] width 7 height 7
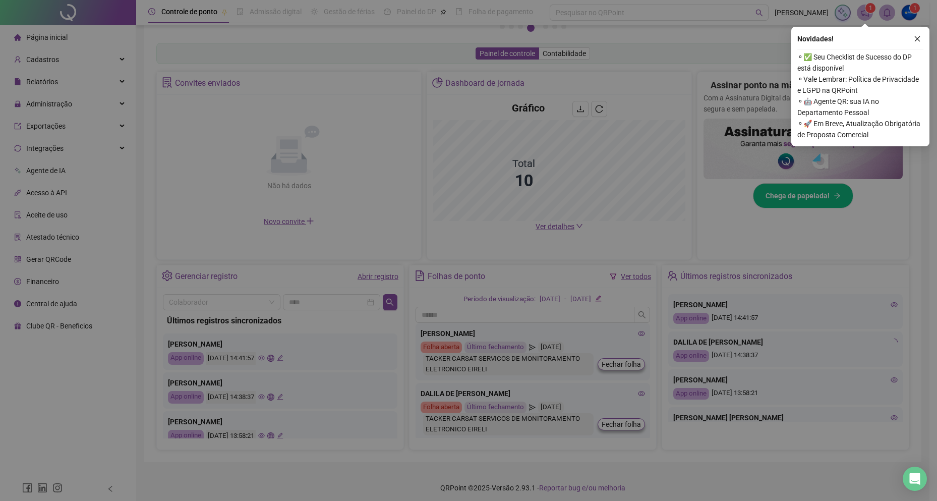
type input "**********"
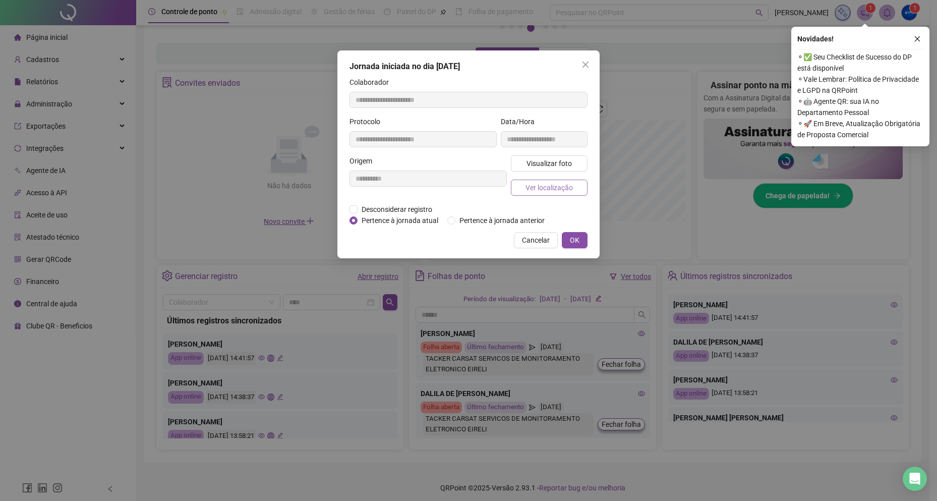
click at [553, 189] on span "Ver localização" at bounding box center [548, 187] width 47 height 11
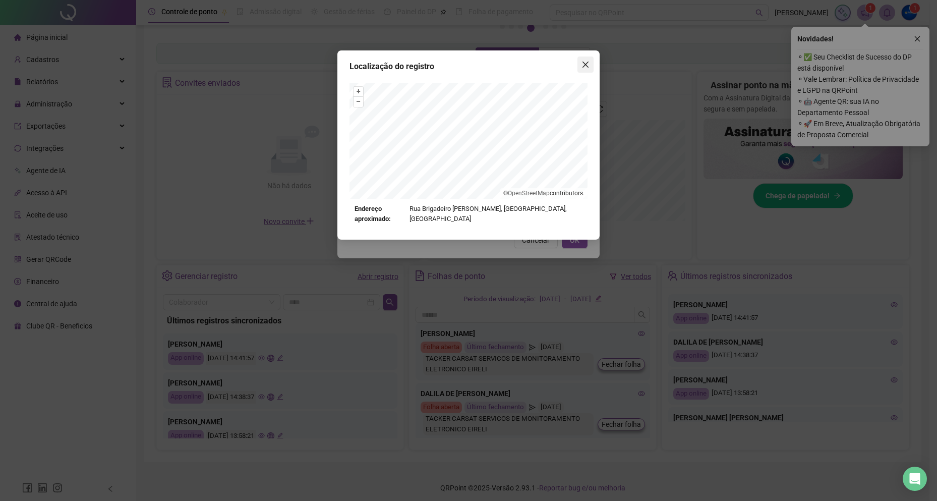
click at [586, 67] on icon "close" at bounding box center [585, 64] width 8 height 8
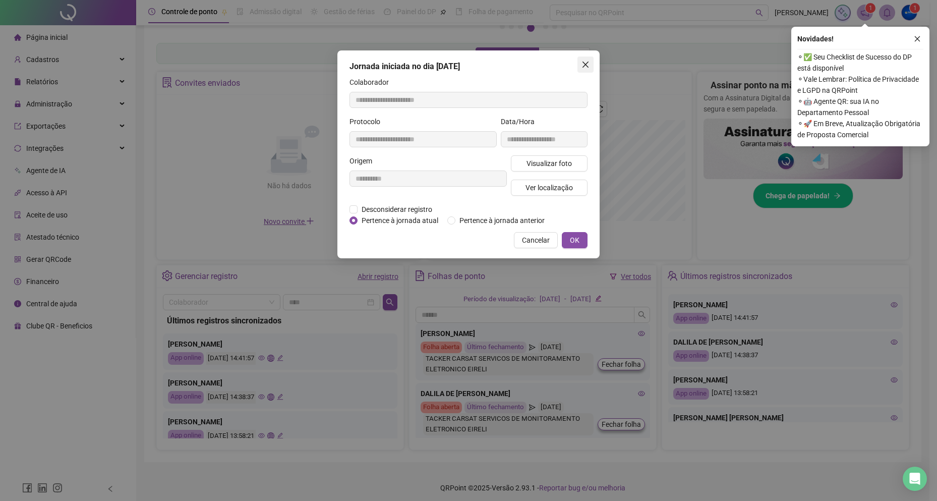
click at [582, 66] on icon "close" at bounding box center [585, 64] width 8 height 8
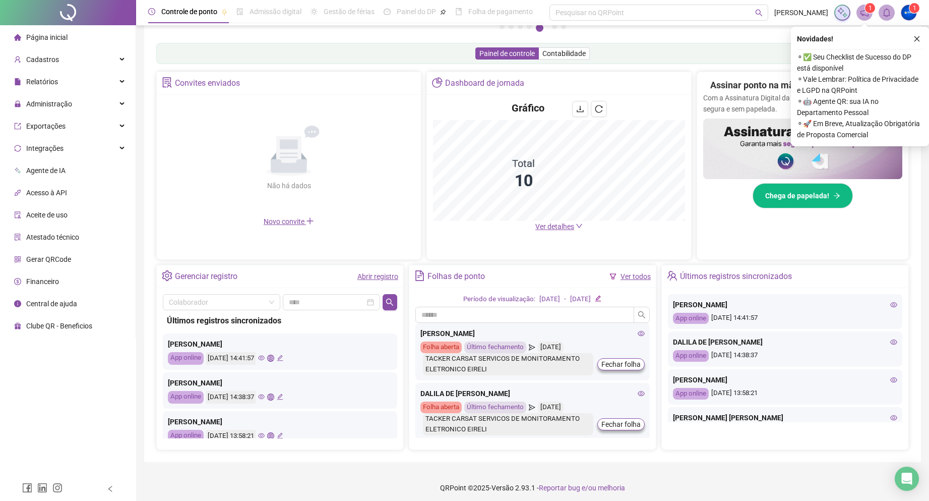
click at [265, 395] on icon "eye" at bounding box center [261, 396] width 7 height 7
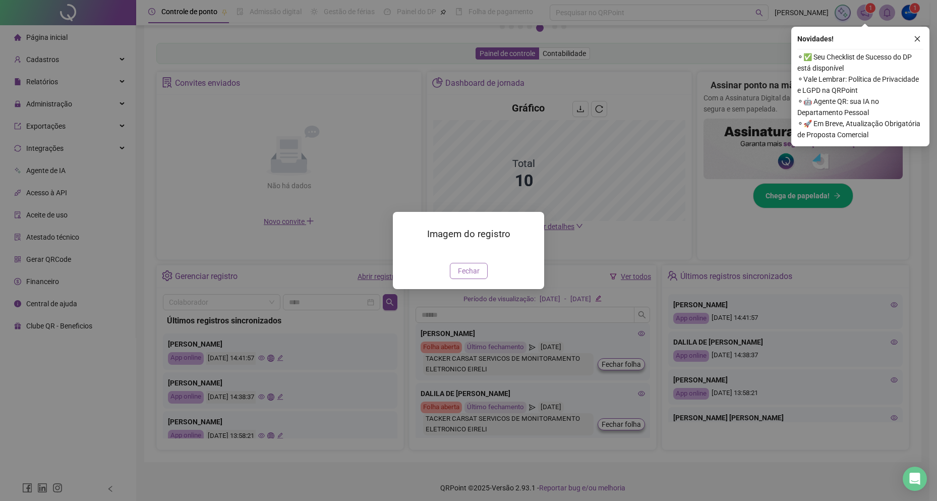
click at [466, 279] on button "Fechar" at bounding box center [469, 271] width 38 height 16
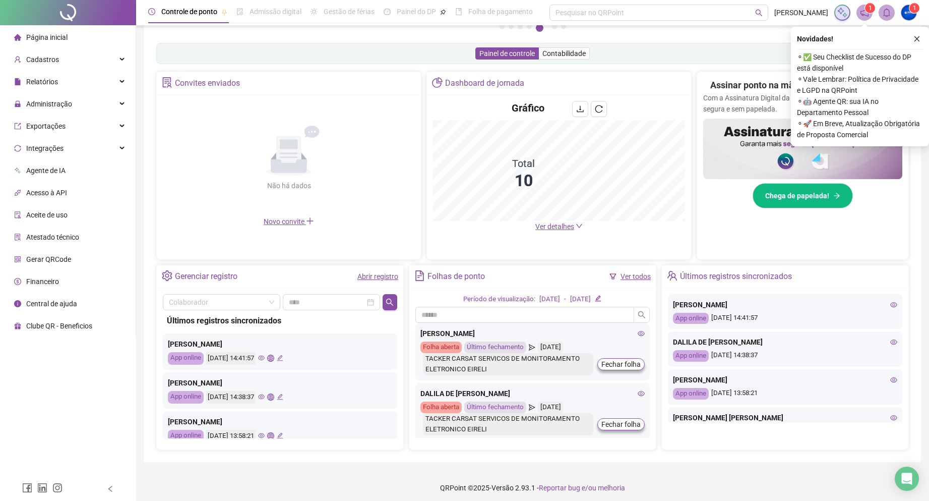
click at [274, 395] on icon "global" at bounding box center [270, 396] width 7 height 7
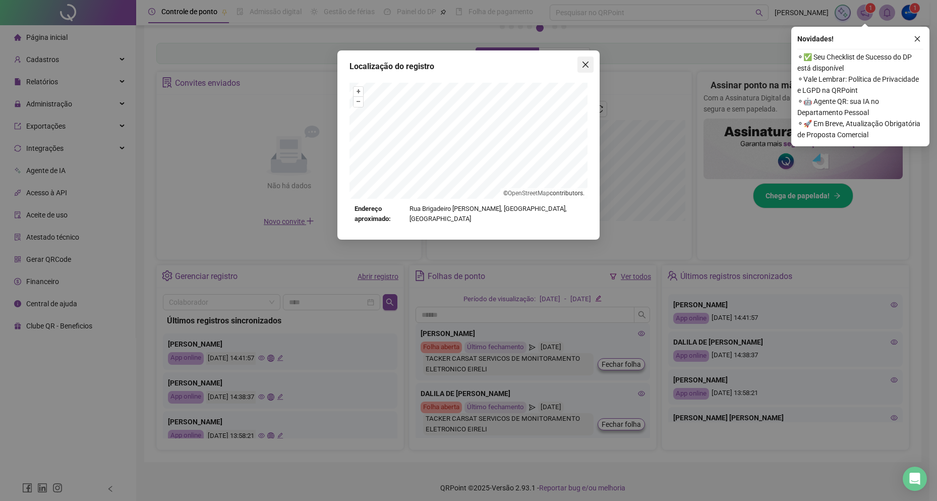
click at [583, 64] on icon "close" at bounding box center [585, 64] width 8 height 8
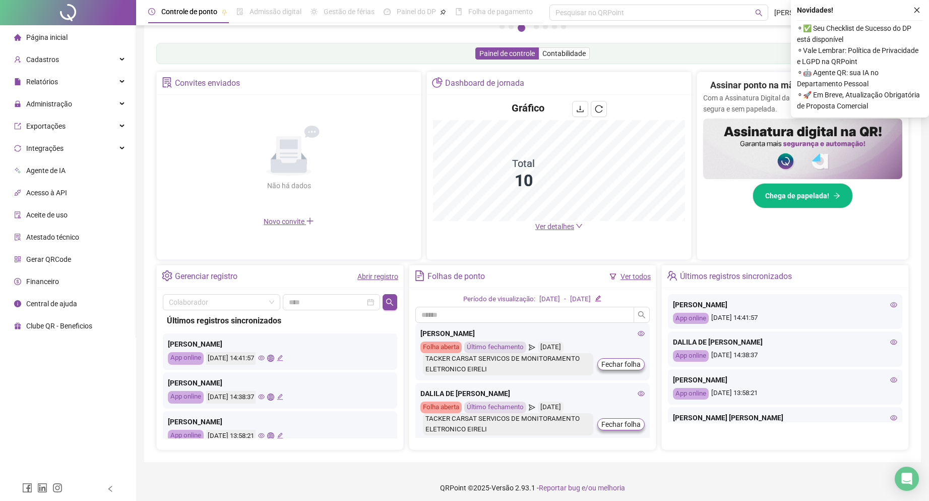
scroll to position [101, 0]
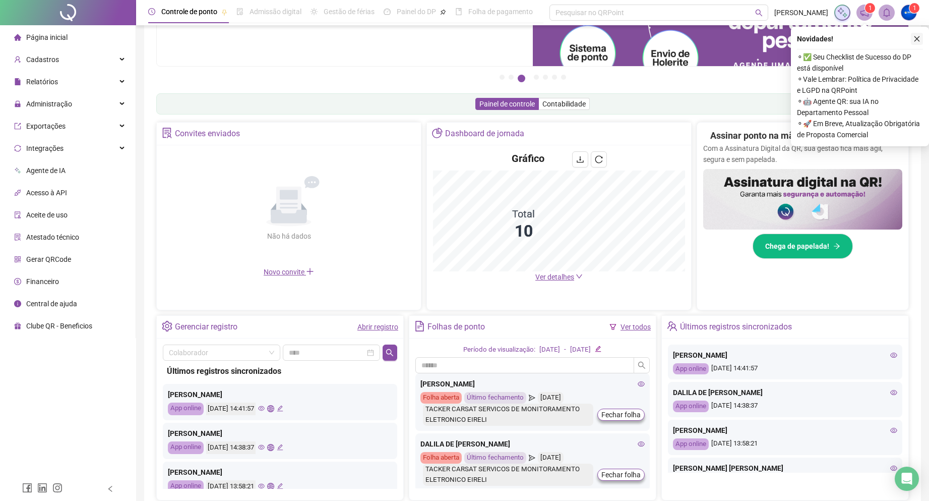
click at [918, 33] on button "button" at bounding box center [917, 39] width 12 height 12
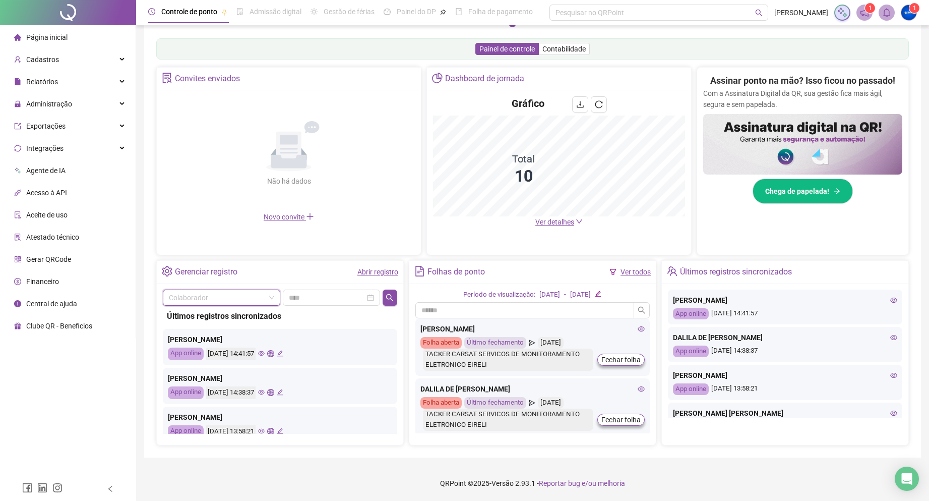
scroll to position [234, 0]
